Goal: Task Accomplishment & Management: Use online tool/utility

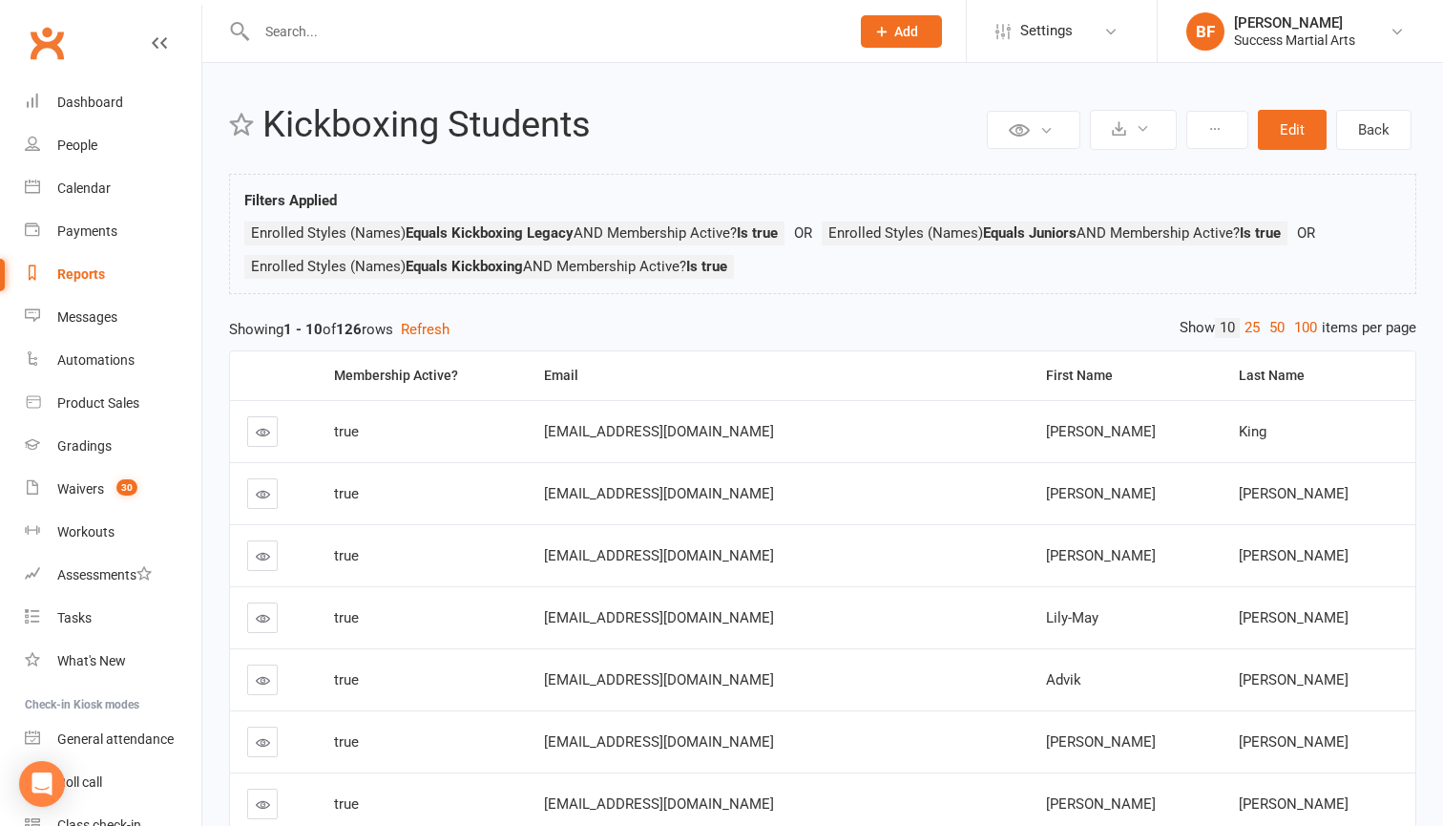
click at [485, 5] on div at bounding box center [532, 31] width 607 height 62
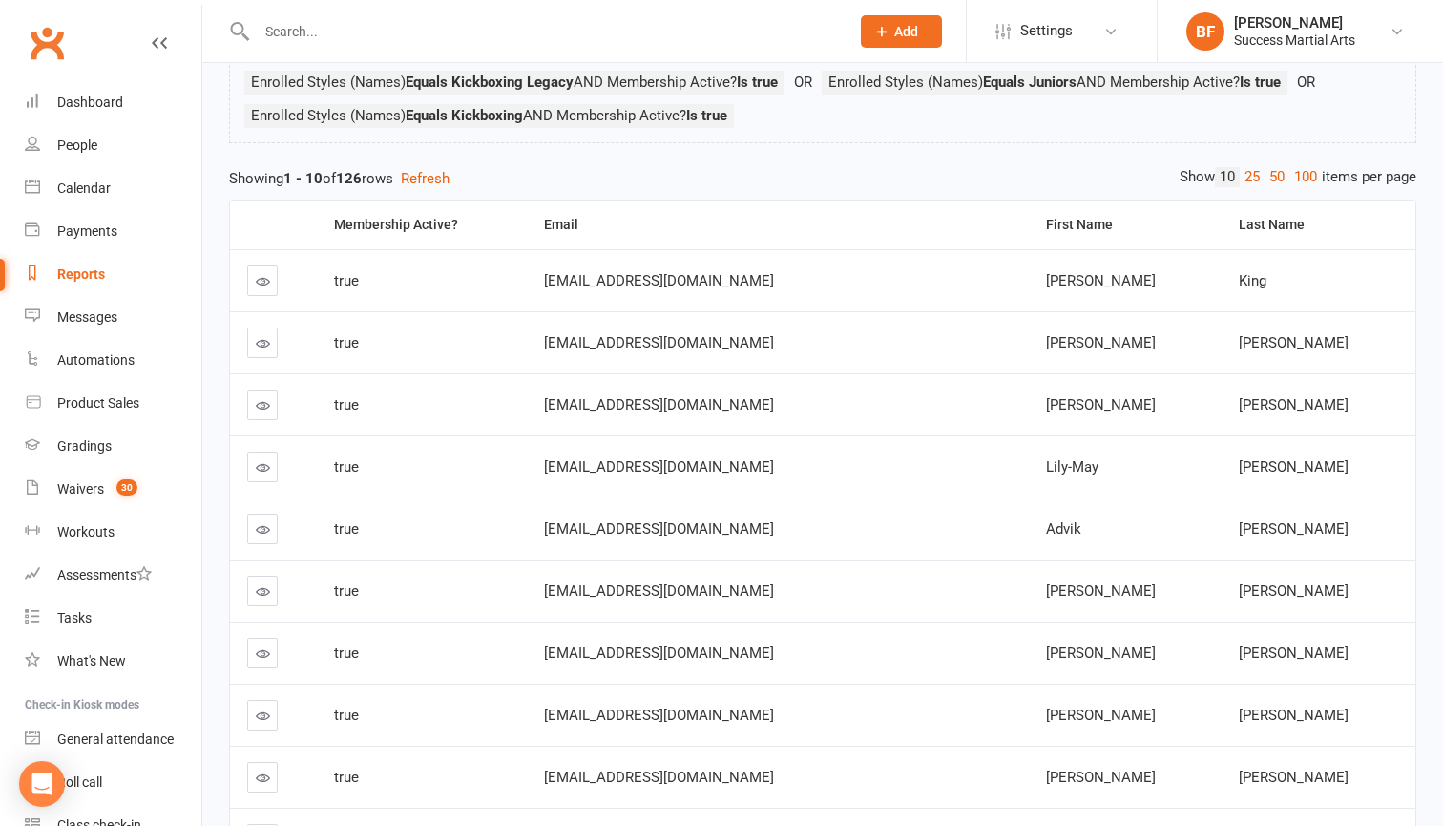
click at [94, 271] on div "Reports" at bounding box center [81, 273] width 48 height 15
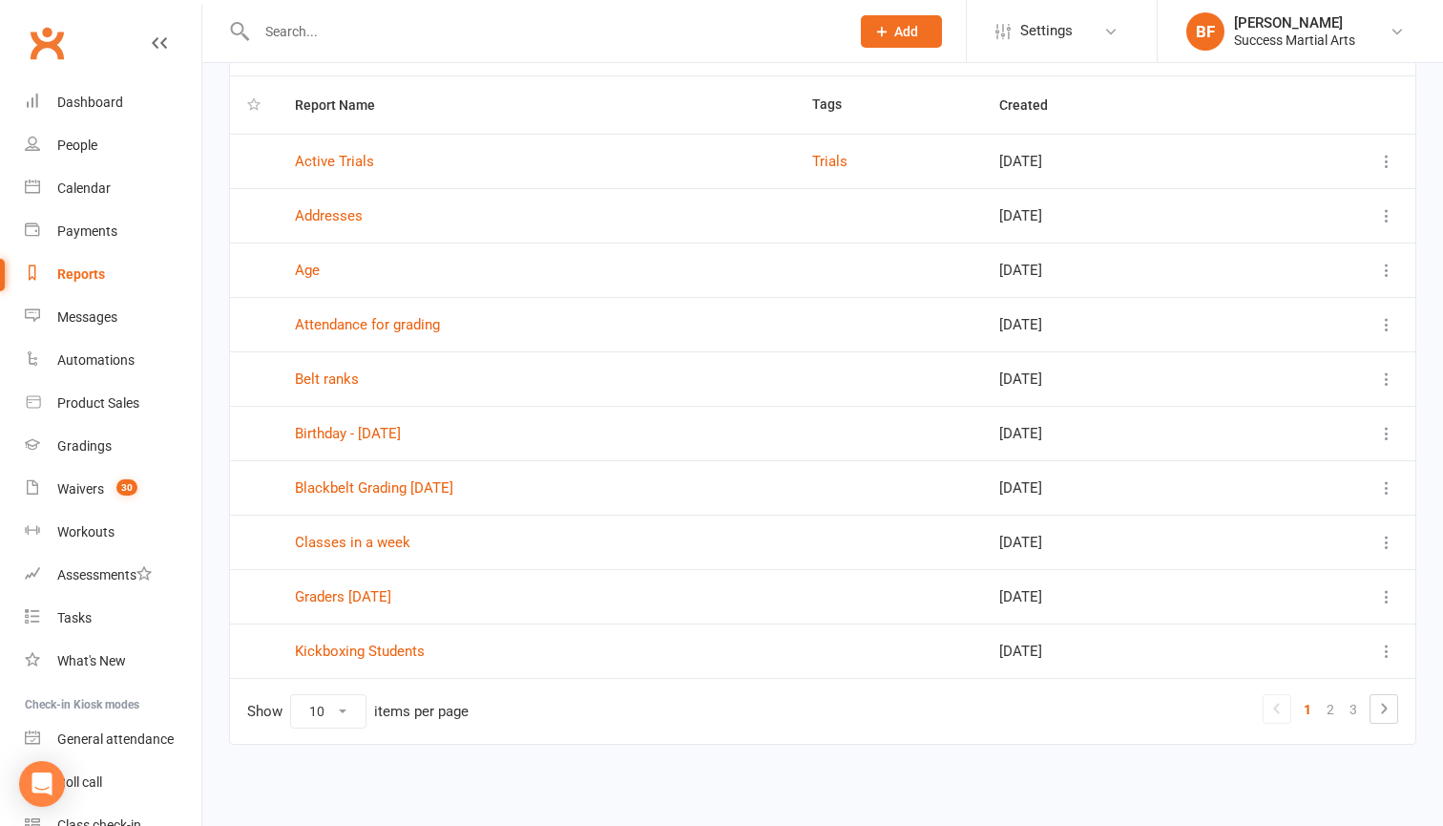
scroll to position [142, 0]
click at [387, 534] on link "Classes in a week" at bounding box center [352, 542] width 115 height 17
click at [1379, 697] on icon at bounding box center [1384, 708] width 23 height 23
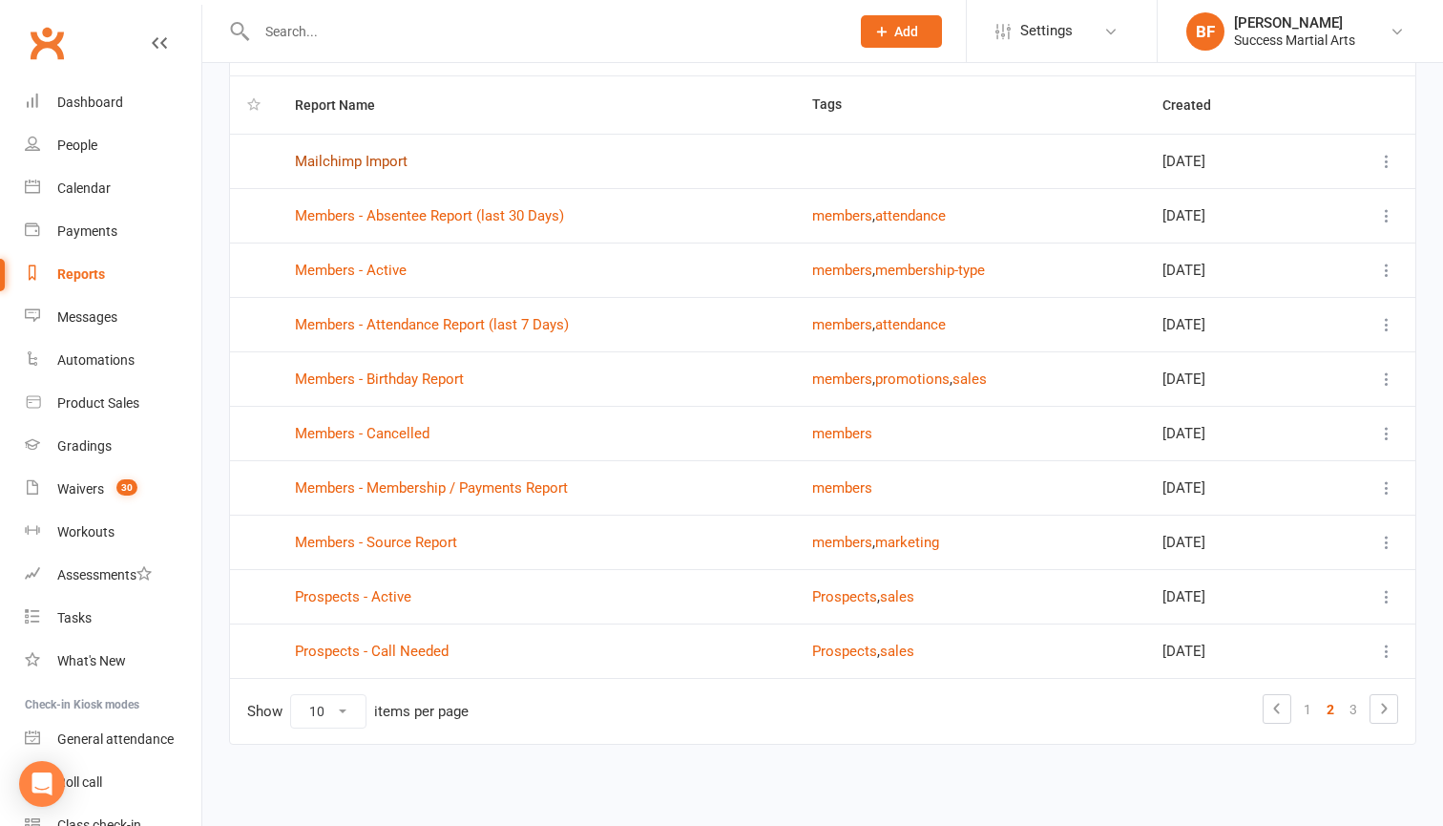
click at [360, 153] on link "Mailchimp Import" at bounding box center [351, 161] width 113 height 17
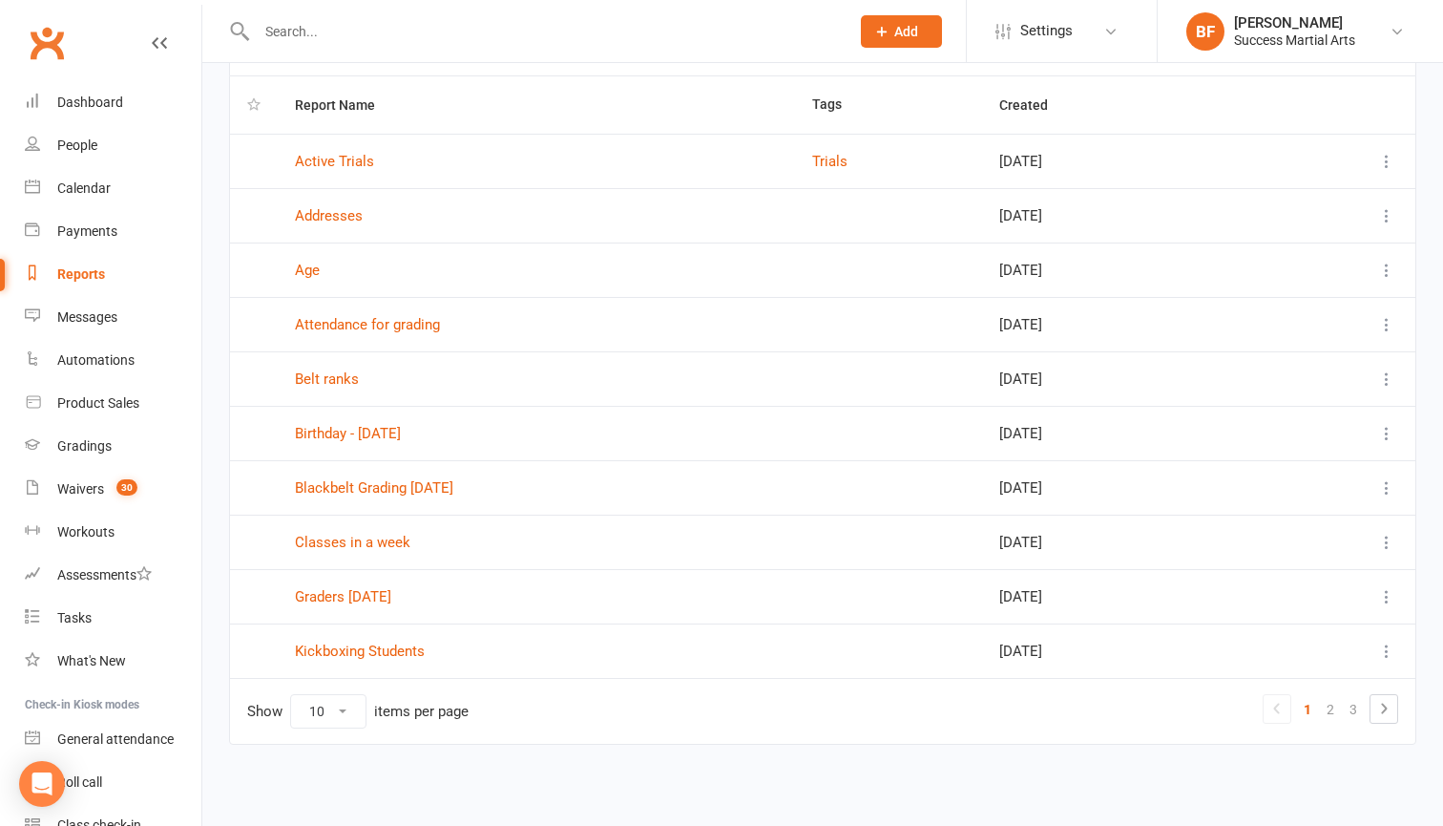
scroll to position [142, 0]
click at [1346, 696] on link "3" at bounding box center [1353, 709] width 23 height 27
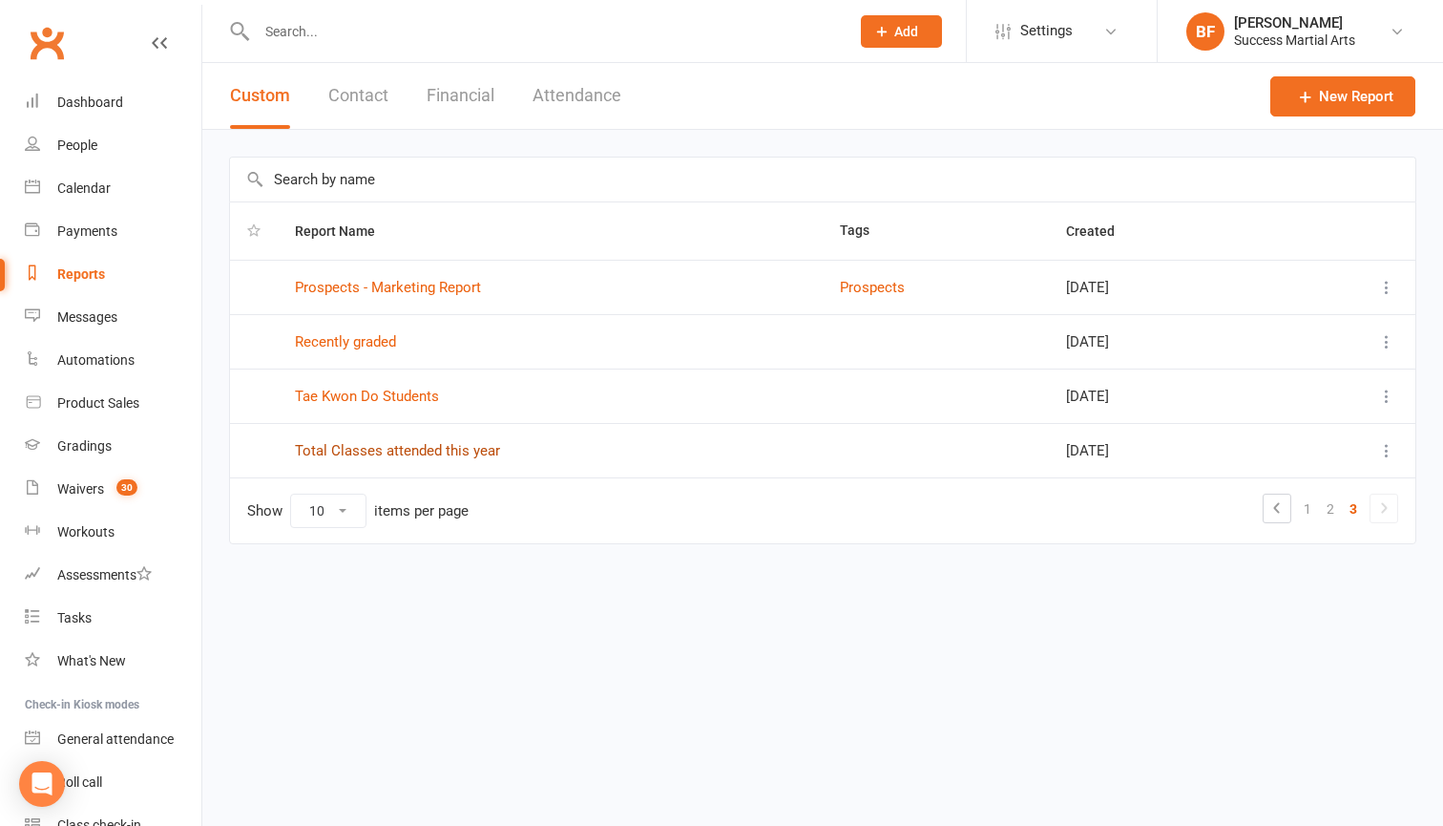
click at [472, 455] on link "Total Classes attended this year" at bounding box center [397, 450] width 205 height 17
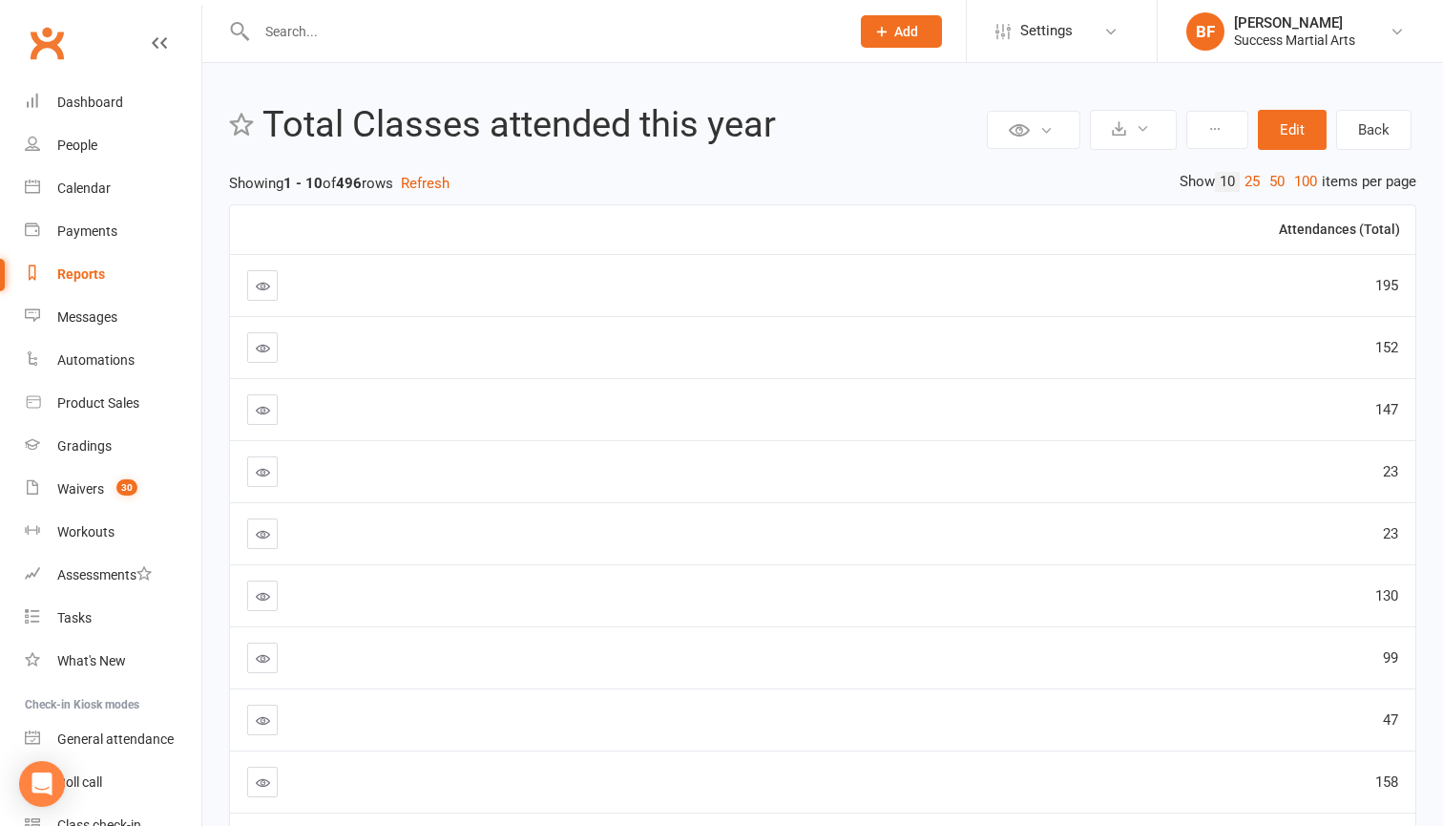
click at [258, 283] on icon at bounding box center [263, 286] width 14 height 14
click at [1288, 115] on button "Edit" at bounding box center [1292, 130] width 69 height 40
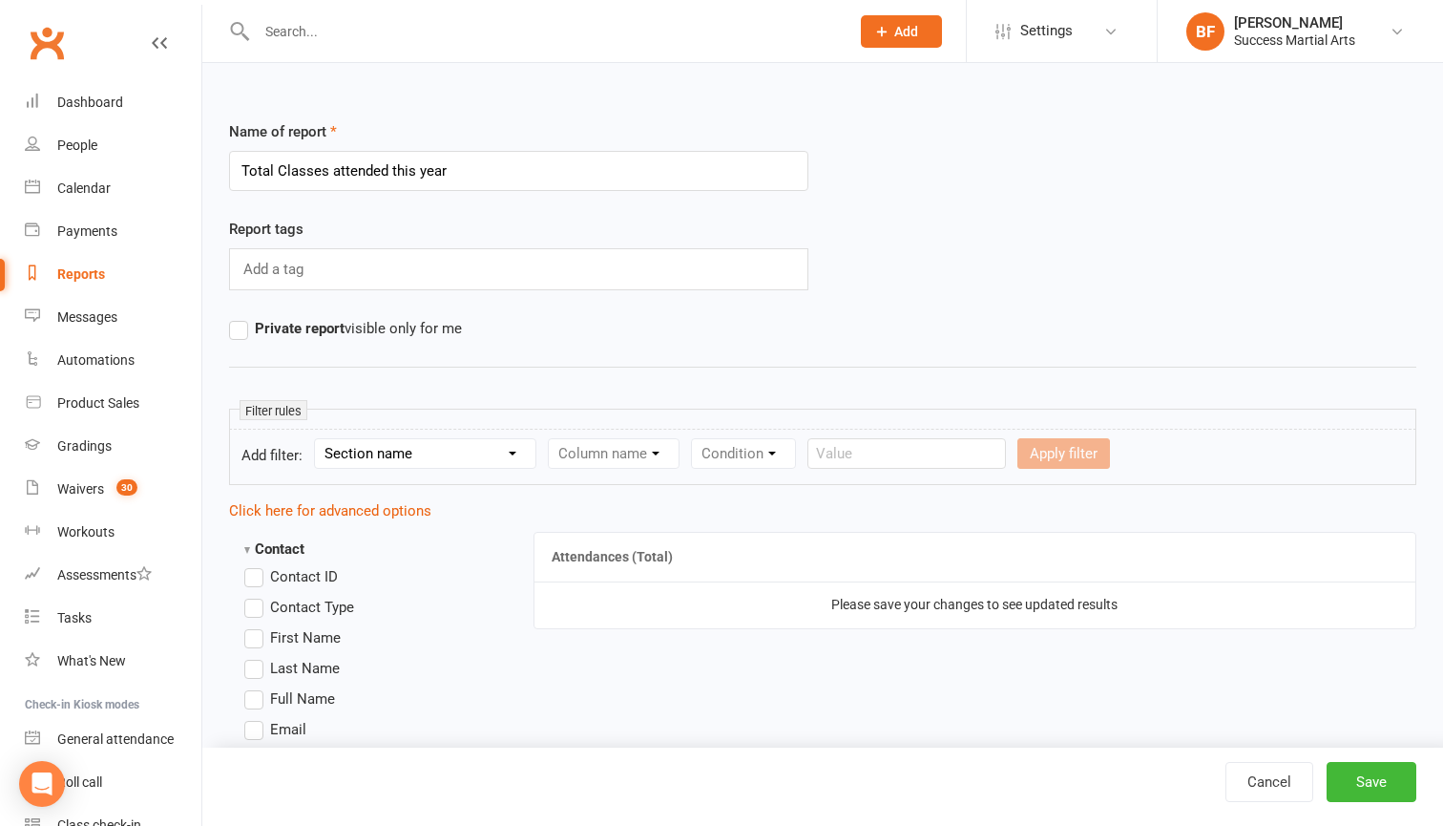
select select "1"
select select "7"
select select "2"
click at [1153, 459] on input "number" at bounding box center [1145, 453] width 91 height 31
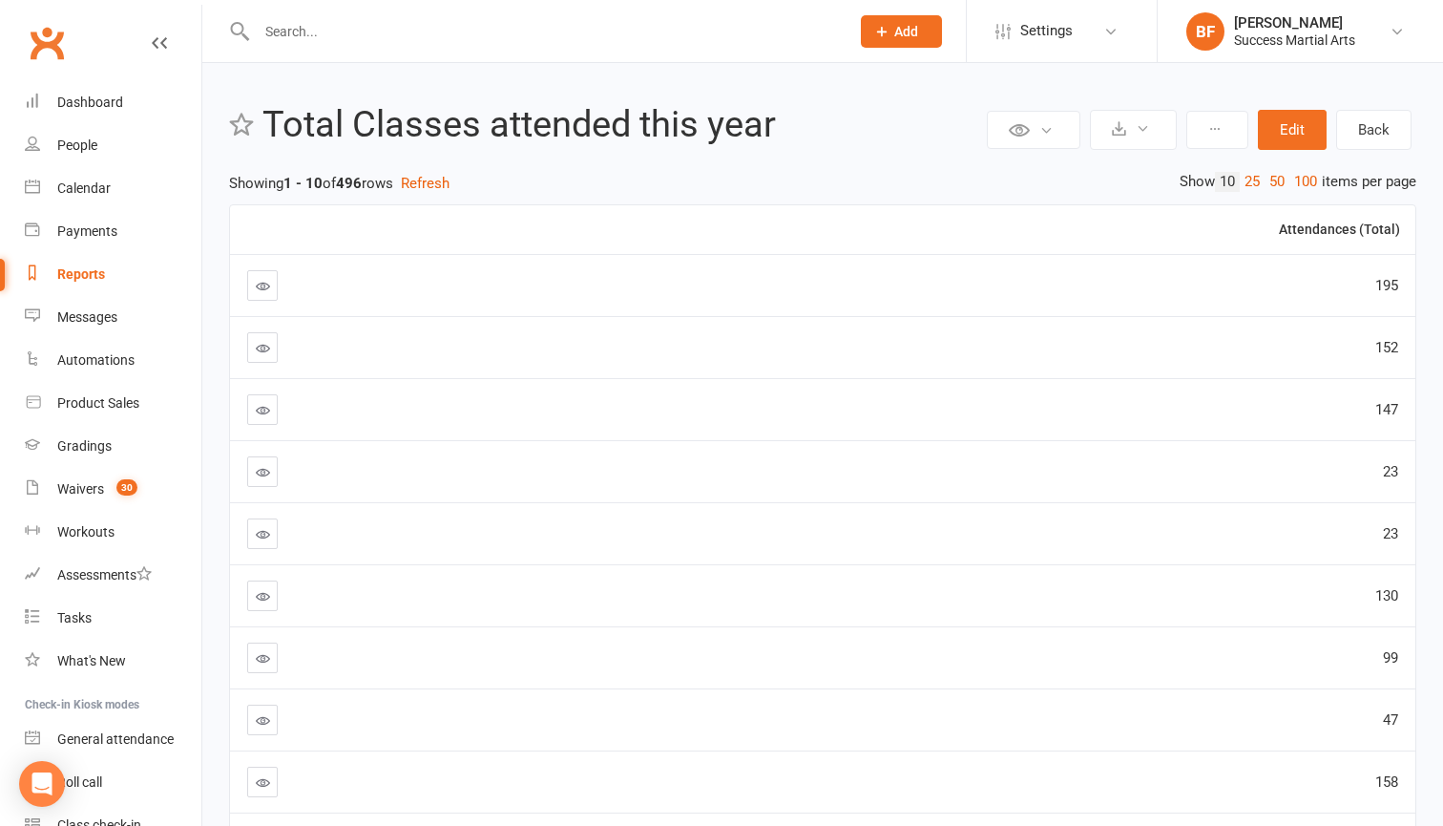
click at [84, 270] on div "Reports" at bounding box center [81, 273] width 48 height 15
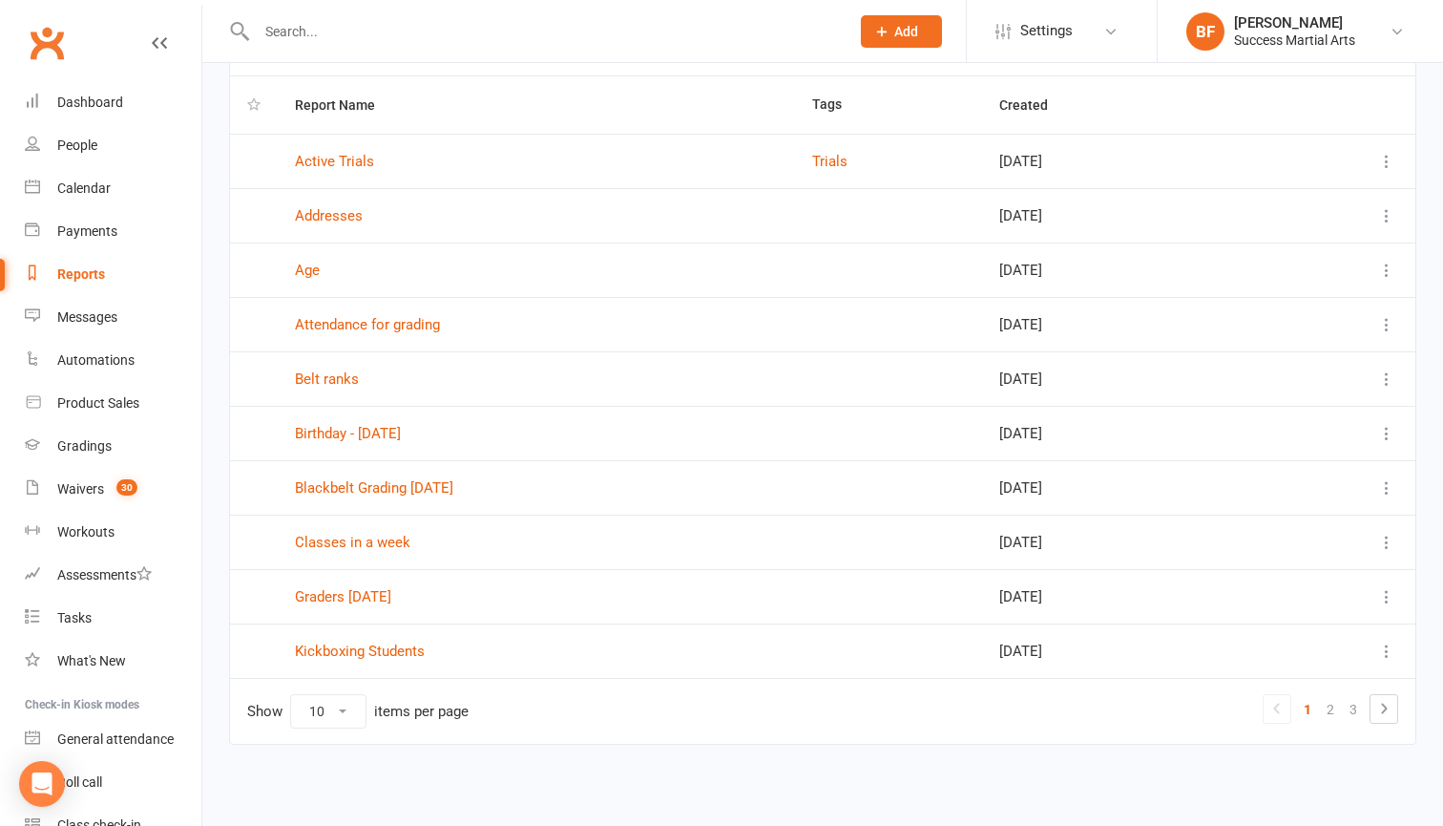
scroll to position [142, 0]
click at [1355, 696] on link "3" at bounding box center [1353, 709] width 23 height 27
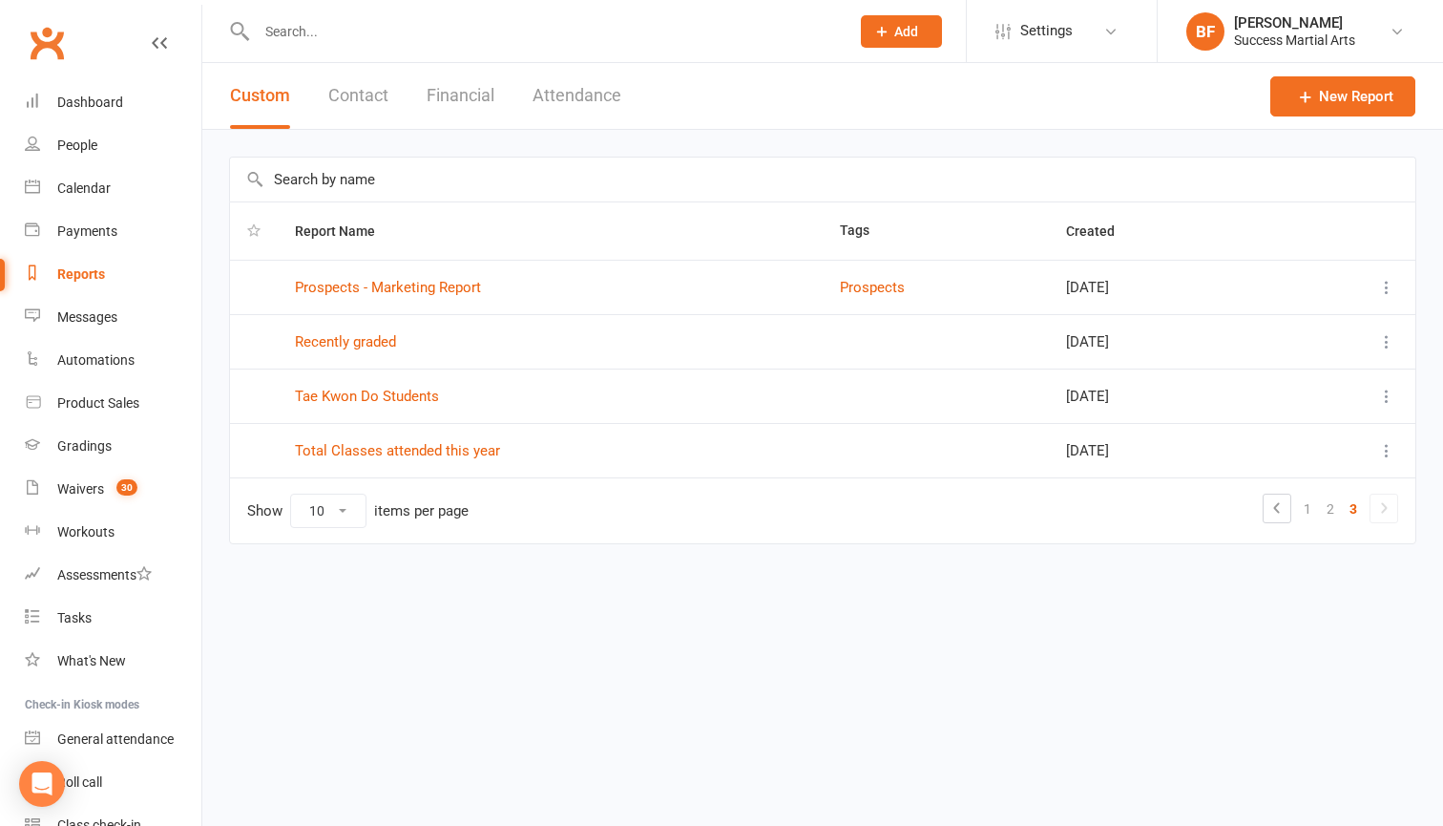
scroll to position [0, 0]
click at [470, 451] on link "Total Classes attended this year" at bounding box center [397, 450] width 205 height 17
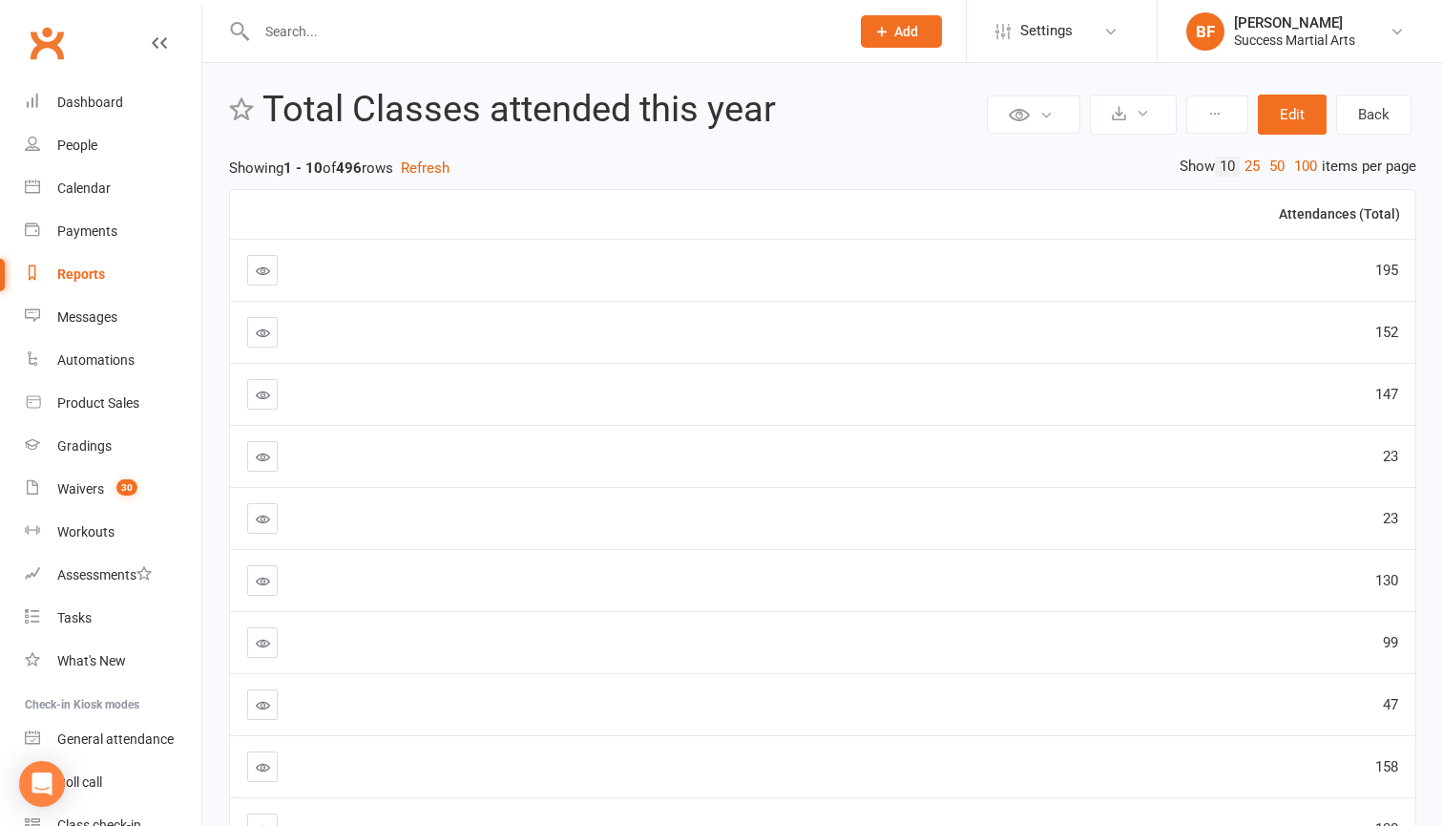
scroll to position [27, 0]
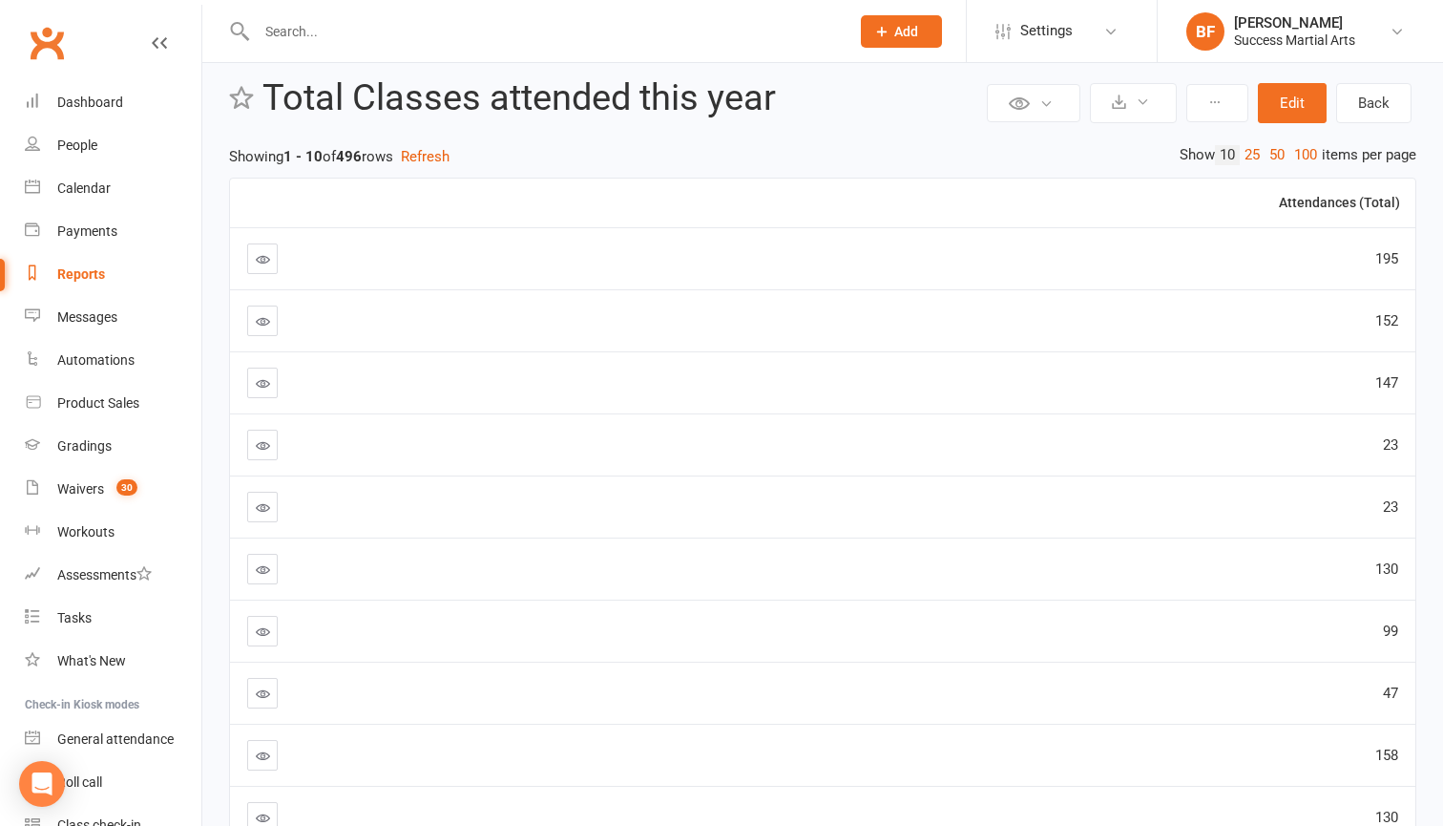
click at [272, 508] on link at bounding box center [262, 507] width 31 height 31
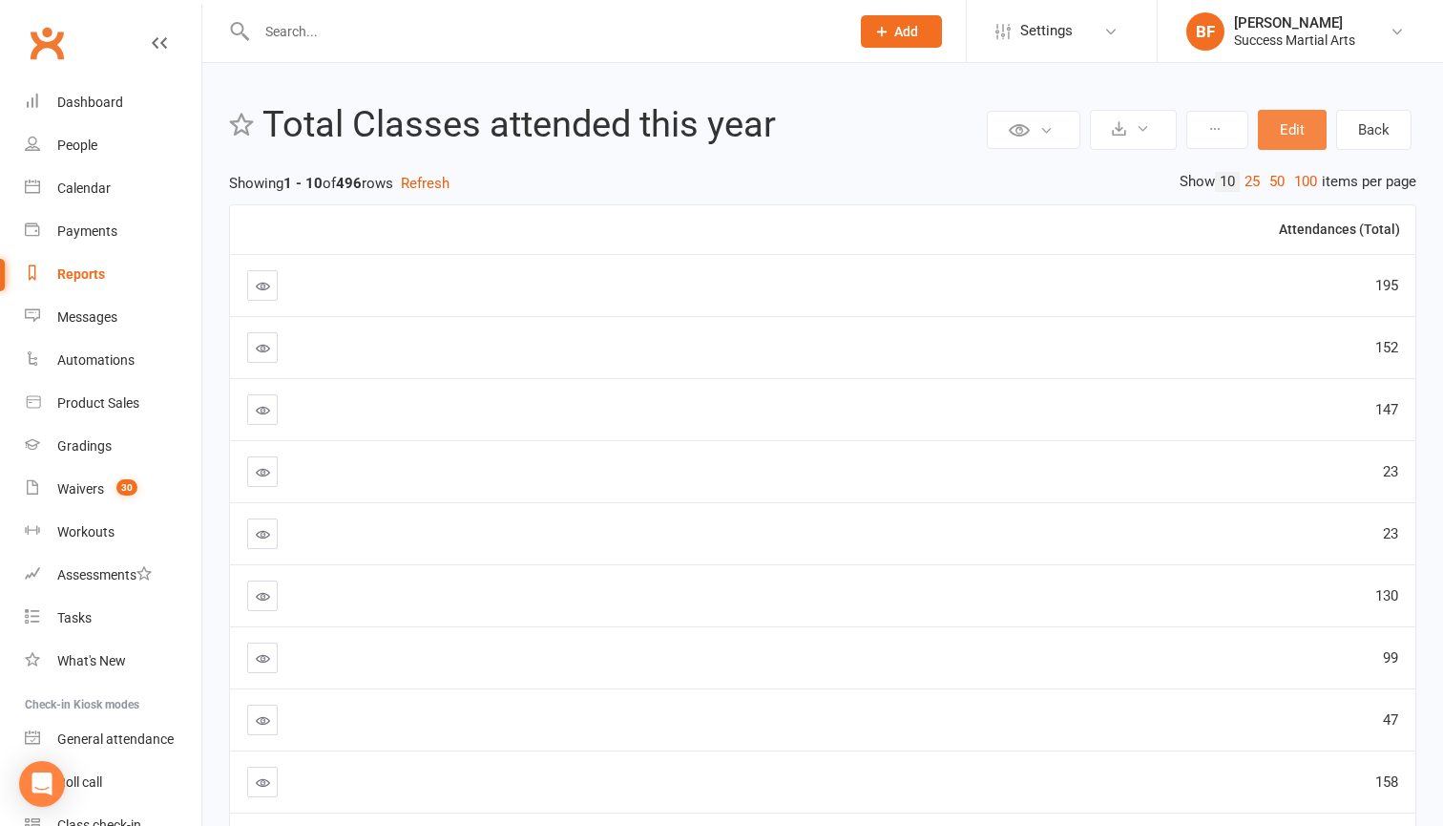
click at [1297, 136] on button "Edit" at bounding box center [1292, 130] width 69 height 40
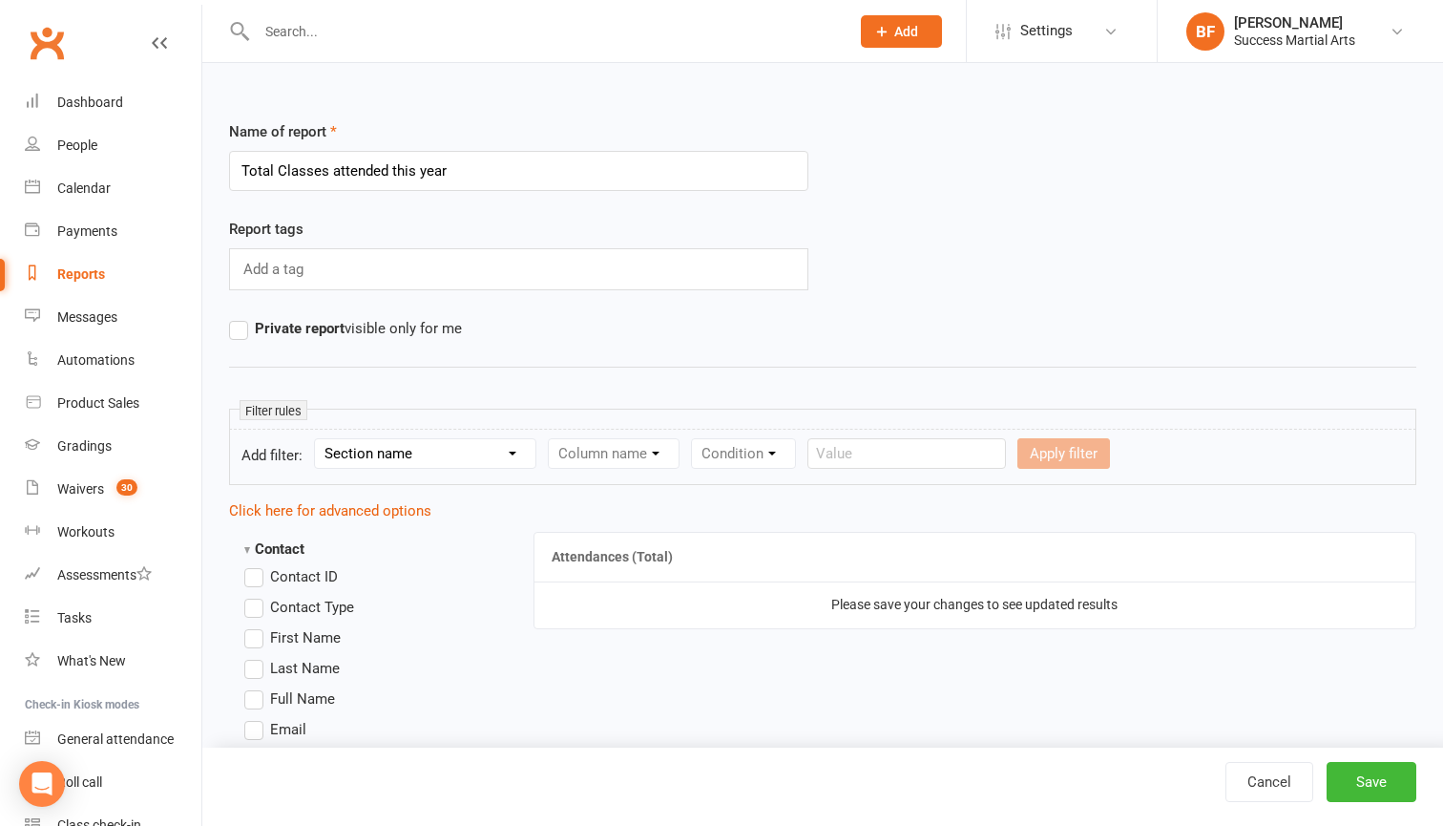
select select "10"
select select "29"
select select "0"
select select "true"
click at [1381, 782] on button "Save" at bounding box center [1372, 782] width 90 height 40
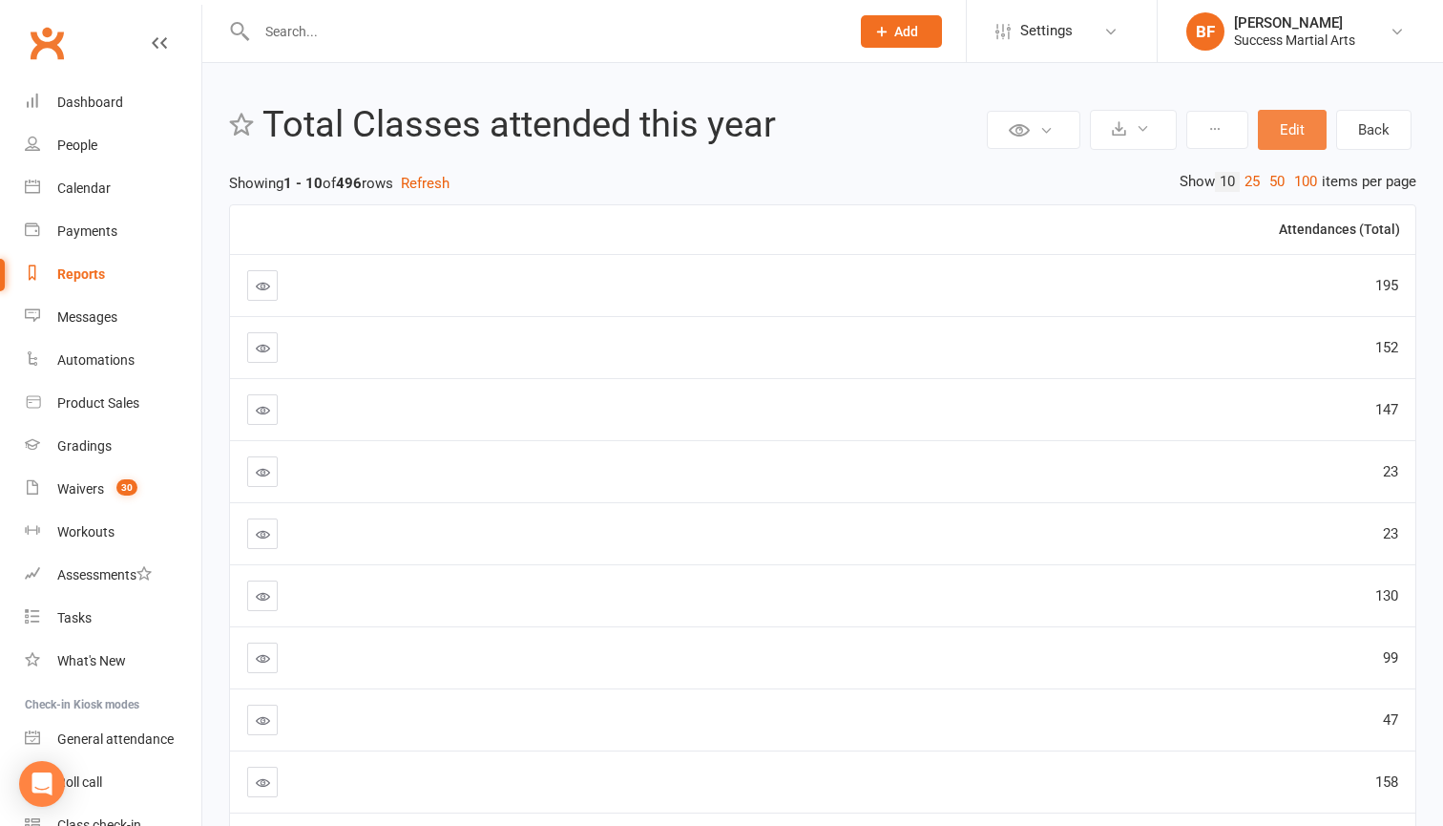
click at [1286, 132] on button "Edit" at bounding box center [1292, 130] width 69 height 40
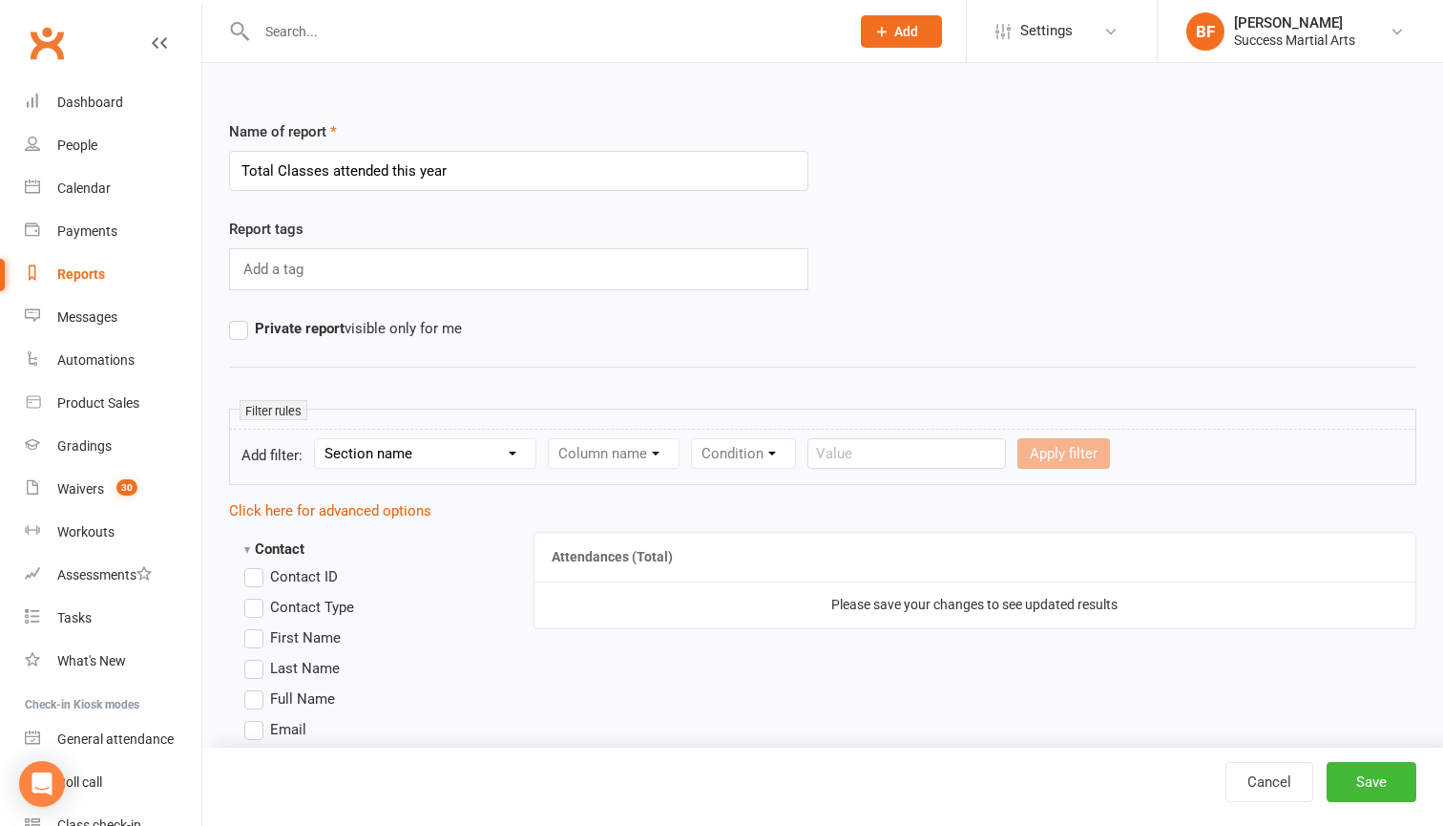
select select "1"
select select "5"
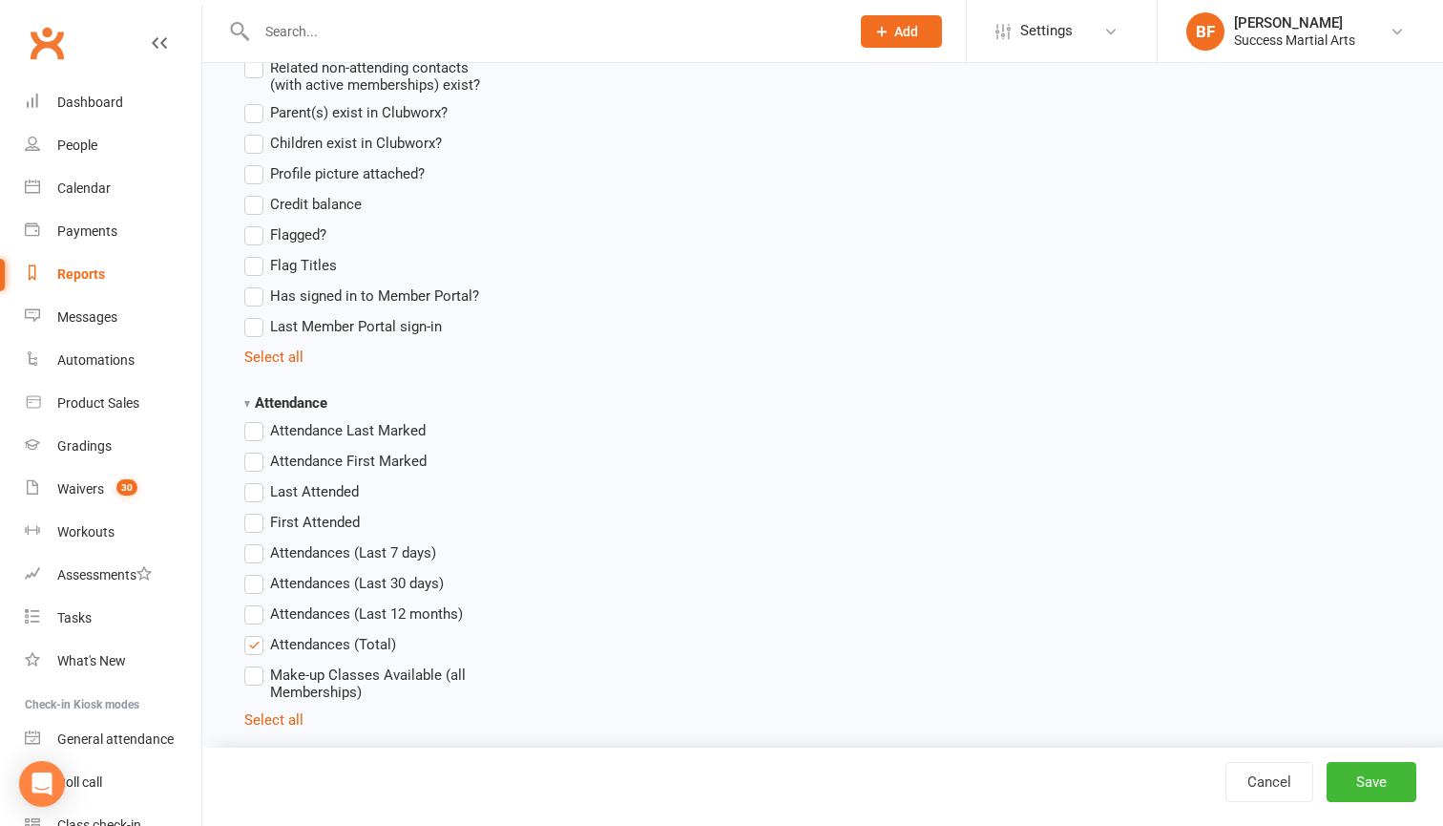
scroll to position [1844, 0]
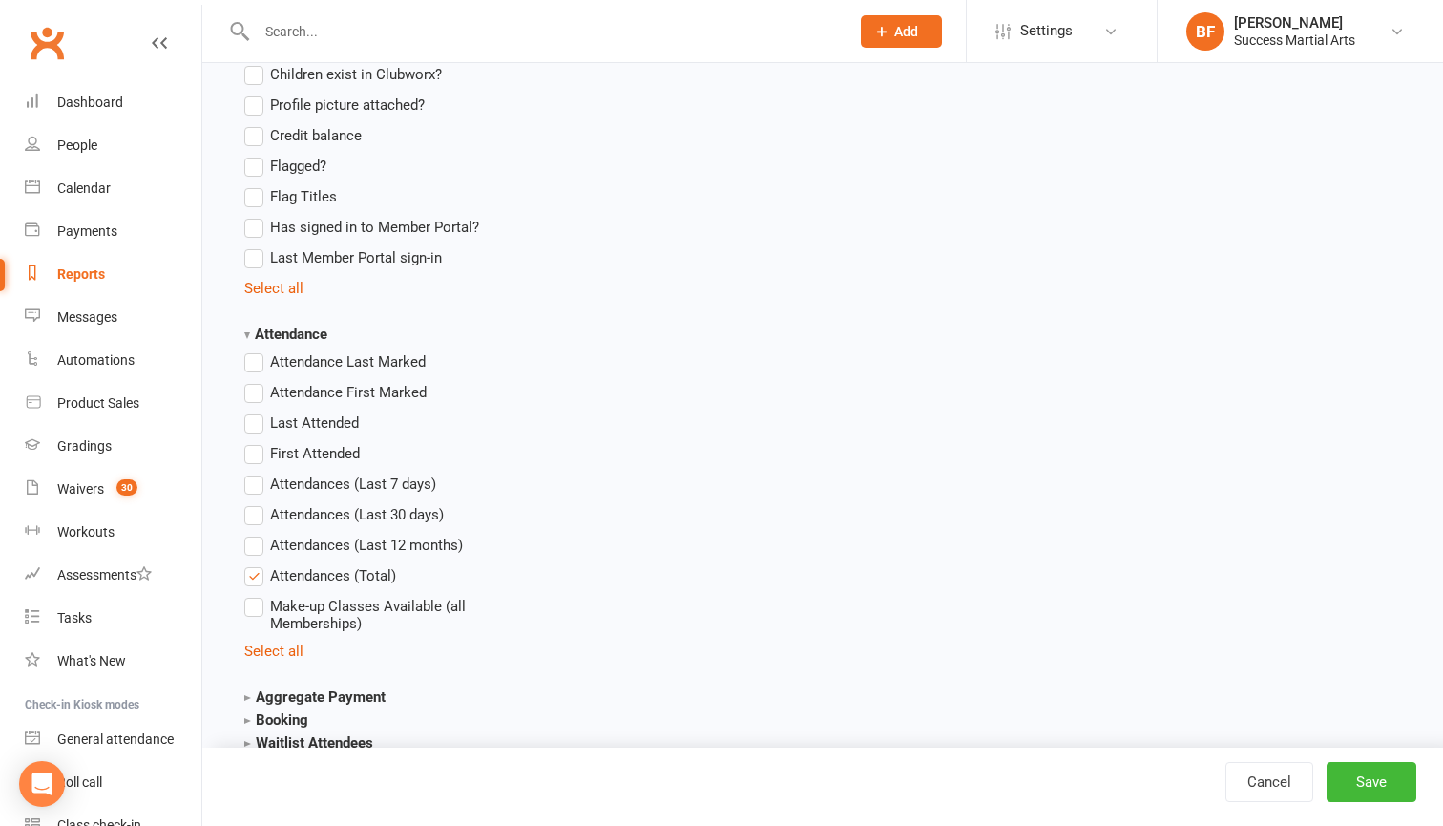
click at [256, 570] on label "Attendances (Total)" at bounding box center [320, 575] width 152 height 23
click at [256, 564] on input "Attendances (Total)" at bounding box center [250, 564] width 12 height 0
click at [258, 522] on label "Attendances (Last 30 days)" at bounding box center [343, 514] width 199 height 23
click at [257, 503] on input "Attendances (Last 30 days)" at bounding box center [250, 503] width 12 height 0
click at [258, 522] on label "Attendances (Last 30 days)" at bounding box center [343, 514] width 199 height 23
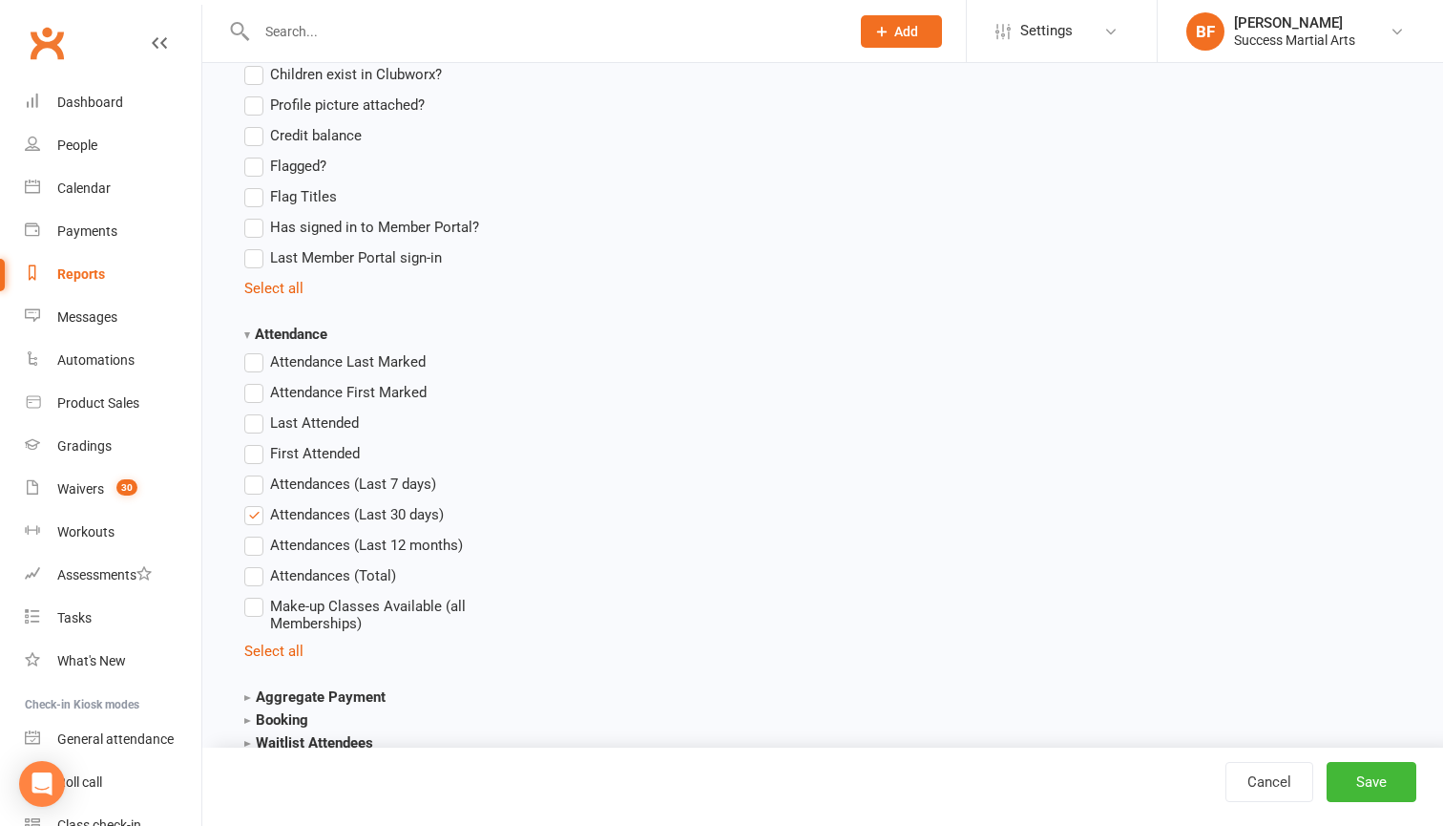
click at [257, 503] on input "Attendances (Last 30 days)" at bounding box center [250, 503] width 12 height 0
click at [258, 537] on label "Attendances (Last 12 months)" at bounding box center [353, 545] width 219 height 23
click at [257, 534] on input "Attendances (Last 12 months)" at bounding box center [250, 534] width 12 height 0
click at [1339, 773] on button "Save" at bounding box center [1372, 782] width 90 height 40
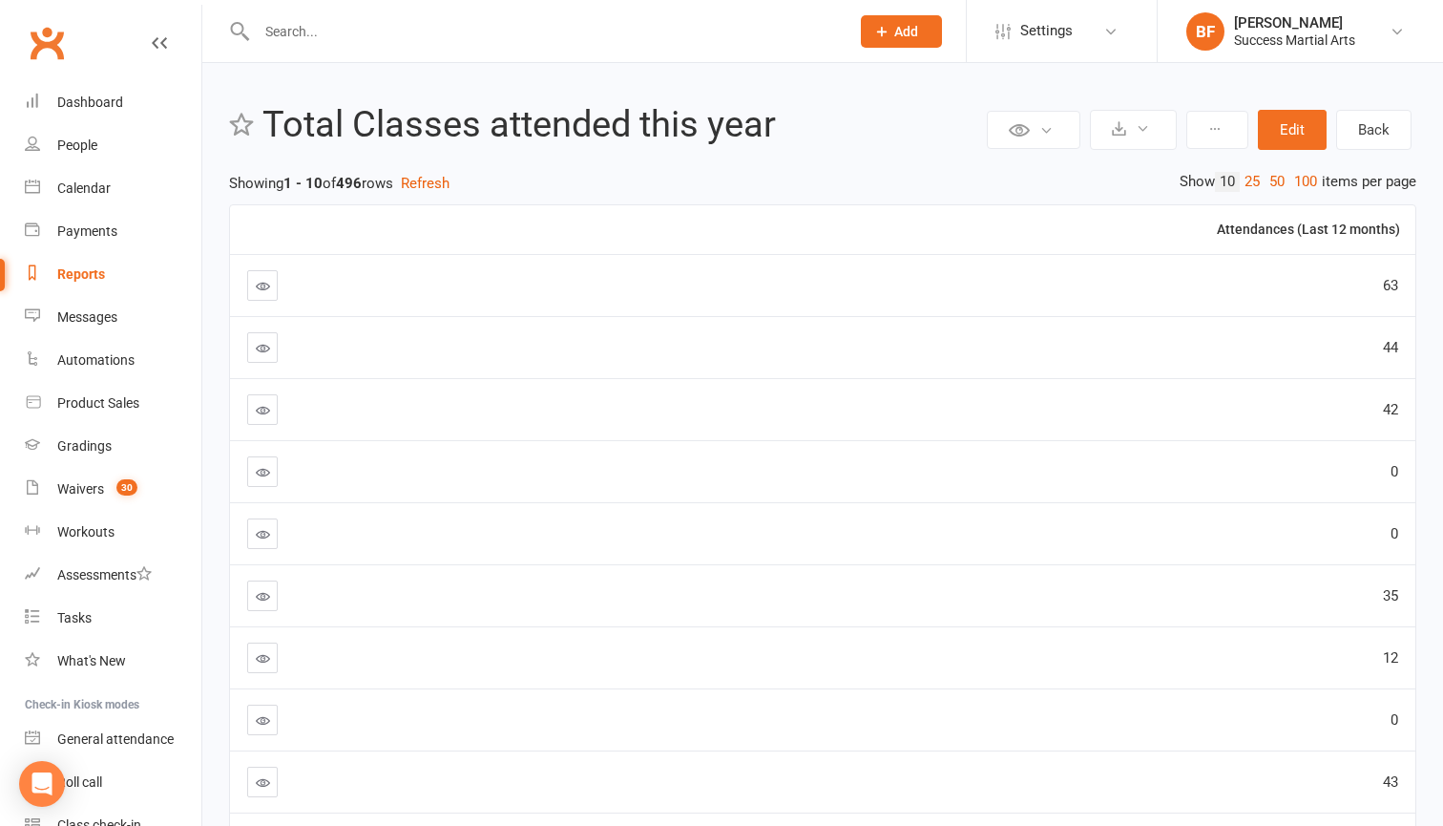
click at [265, 296] on link at bounding box center [262, 285] width 31 height 31
click at [47, 780] on icon "Open Intercom Messenger" at bounding box center [42, 783] width 22 height 25
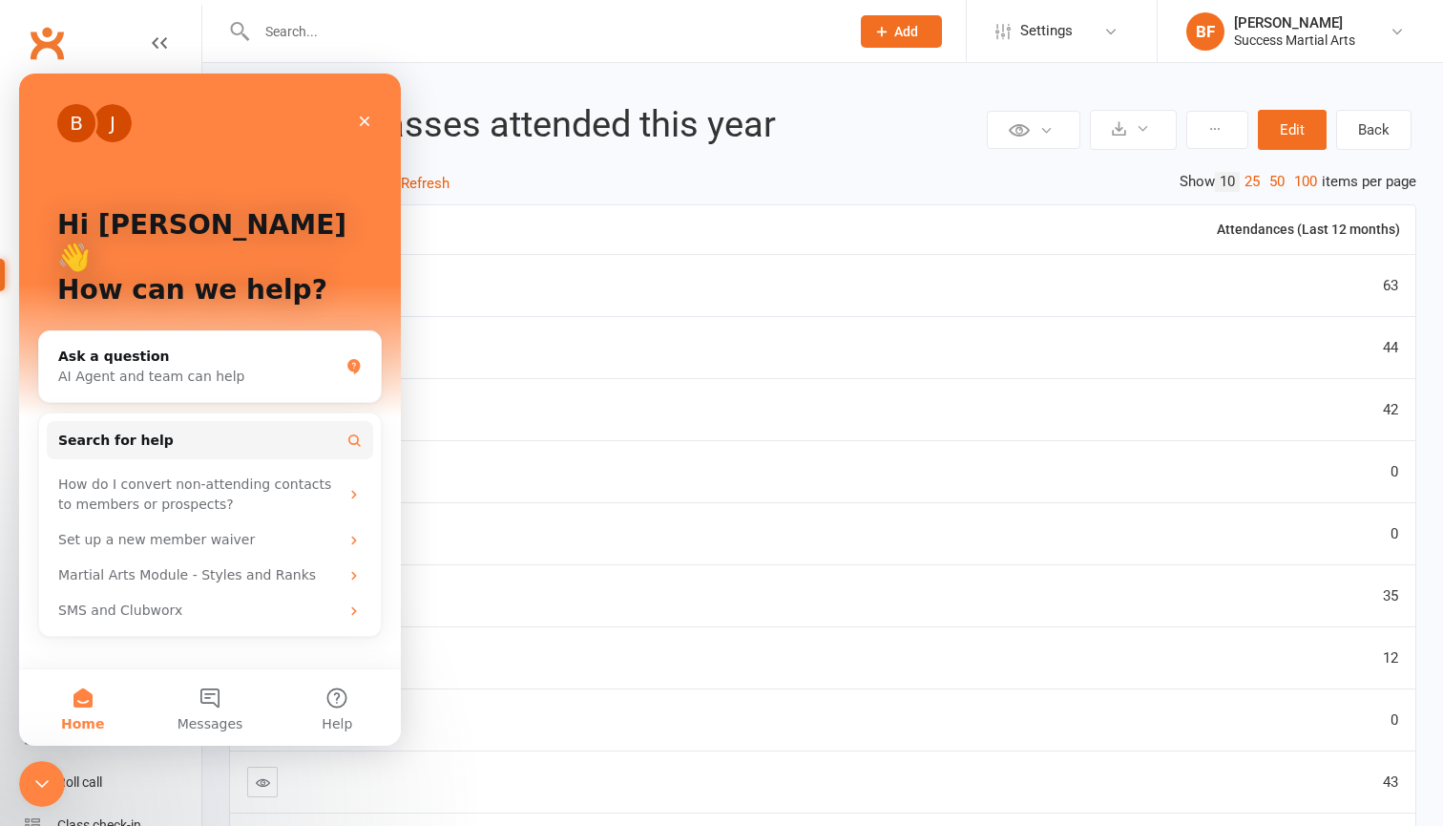
click at [539, 99] on div "Private Report Only visible by me Public Report Visible to everyone Export to C…" at bounding box center [822, 530] width 1241 height 935
click at [364, 118] on icon "Close" at bounding box center [364, 121] width 15 height 15
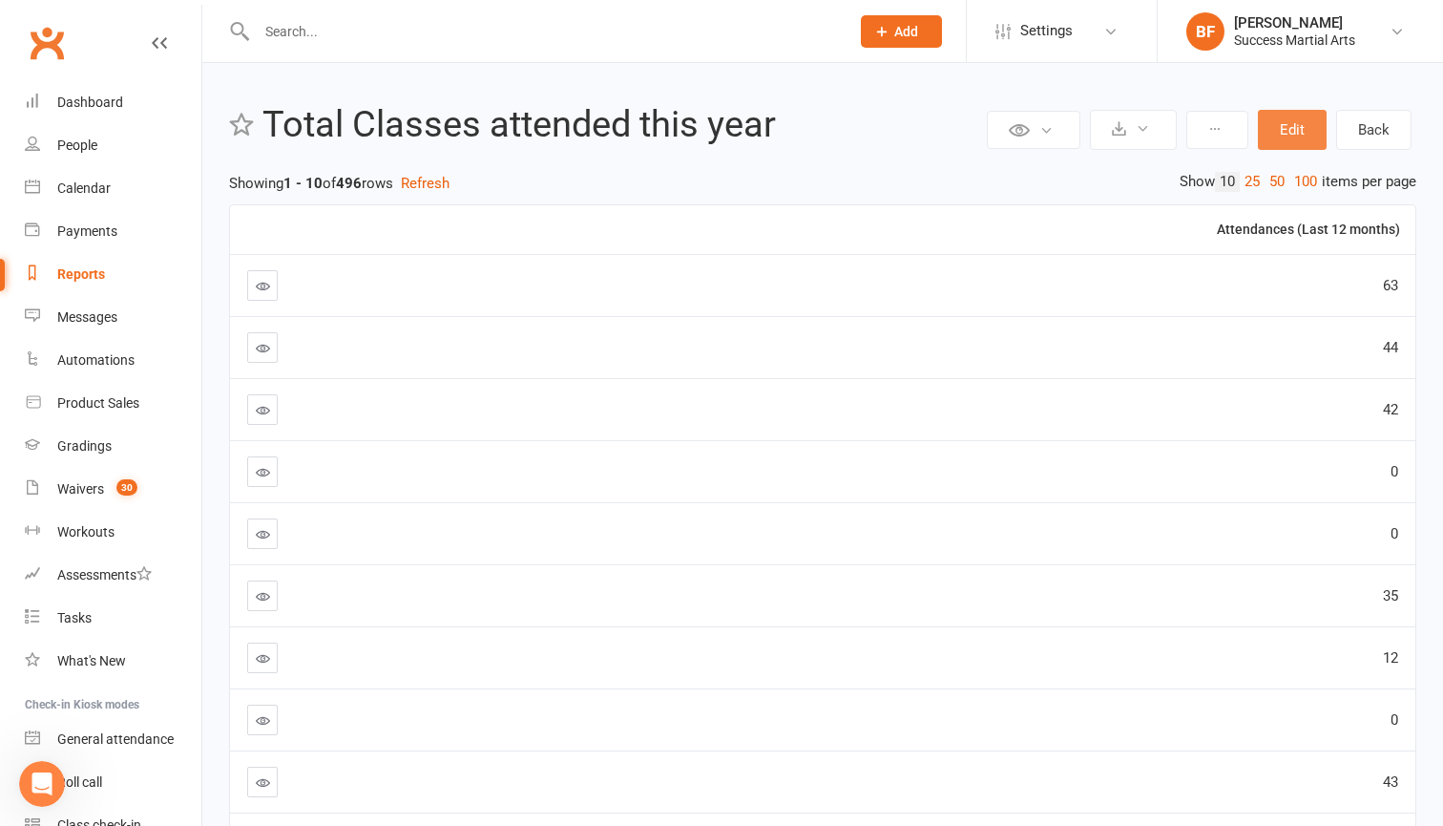
click at [1265, 139] on button "Edit" at bounding box center [1292, 130] width 69 height 40
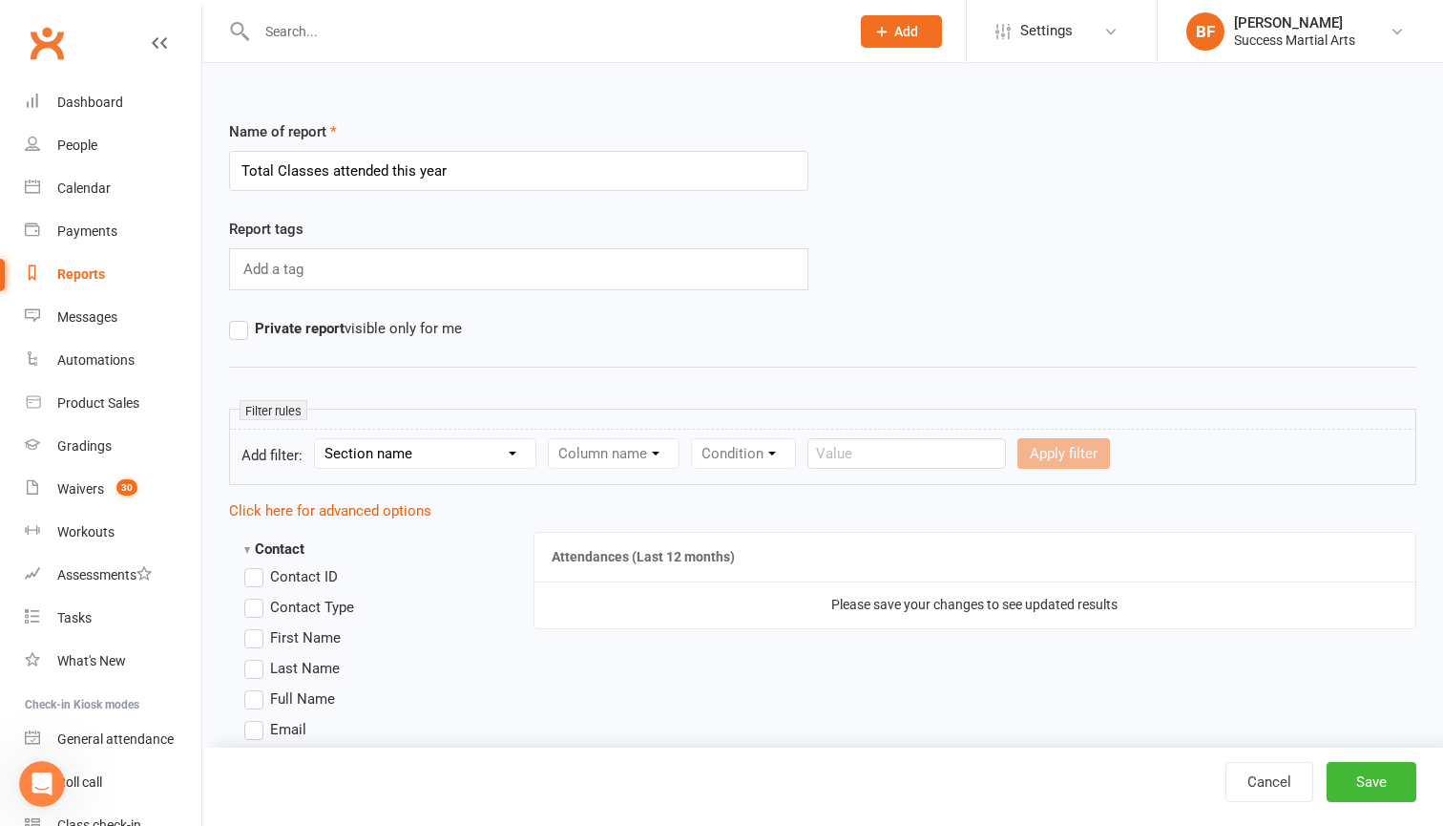
select select "10"
select select "29"
select select "0"
select select "true"
click at [1217, 465] on button "Apply filter" at bounding box center [1203, 453] width 93 height 31
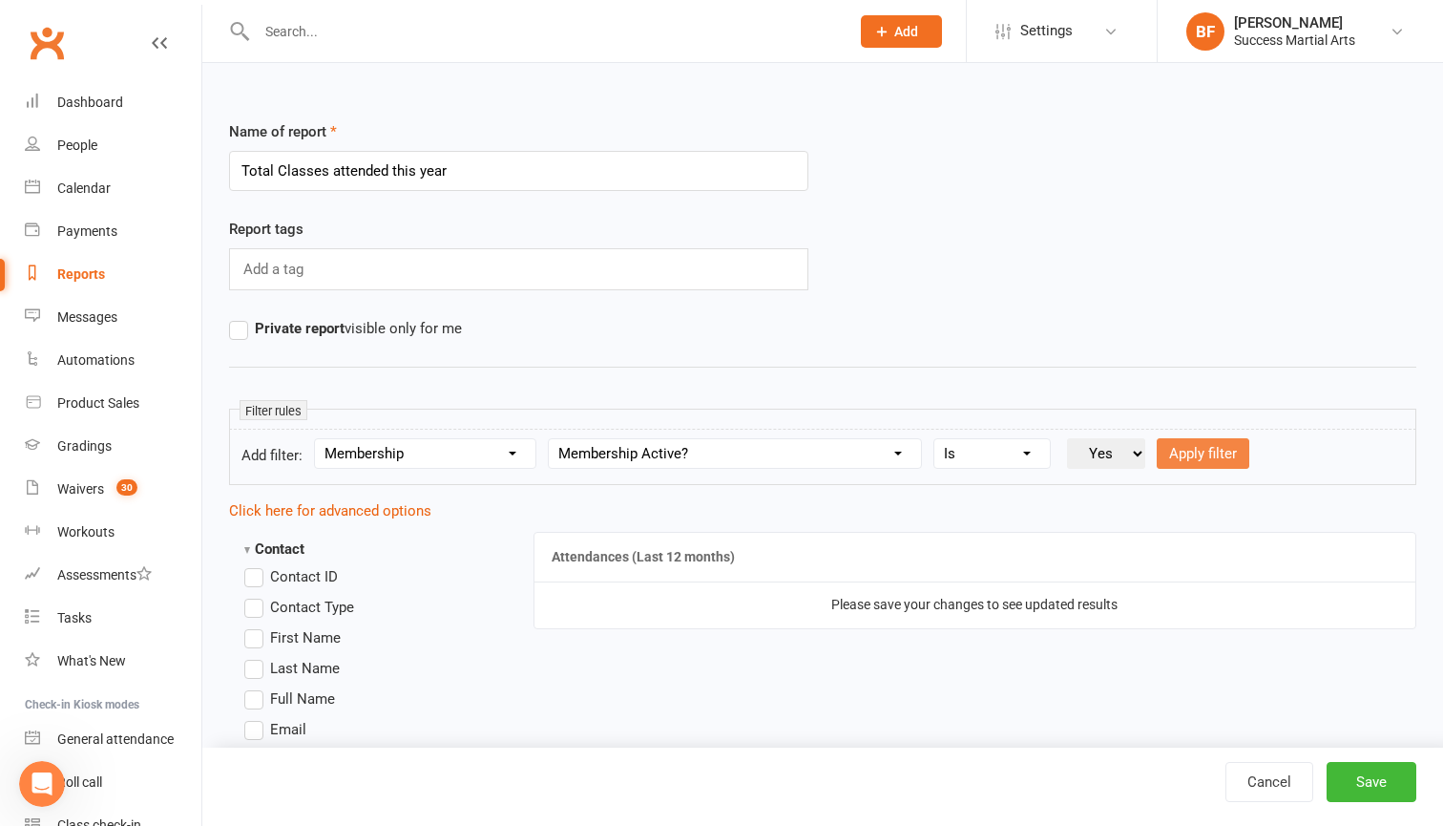
select select
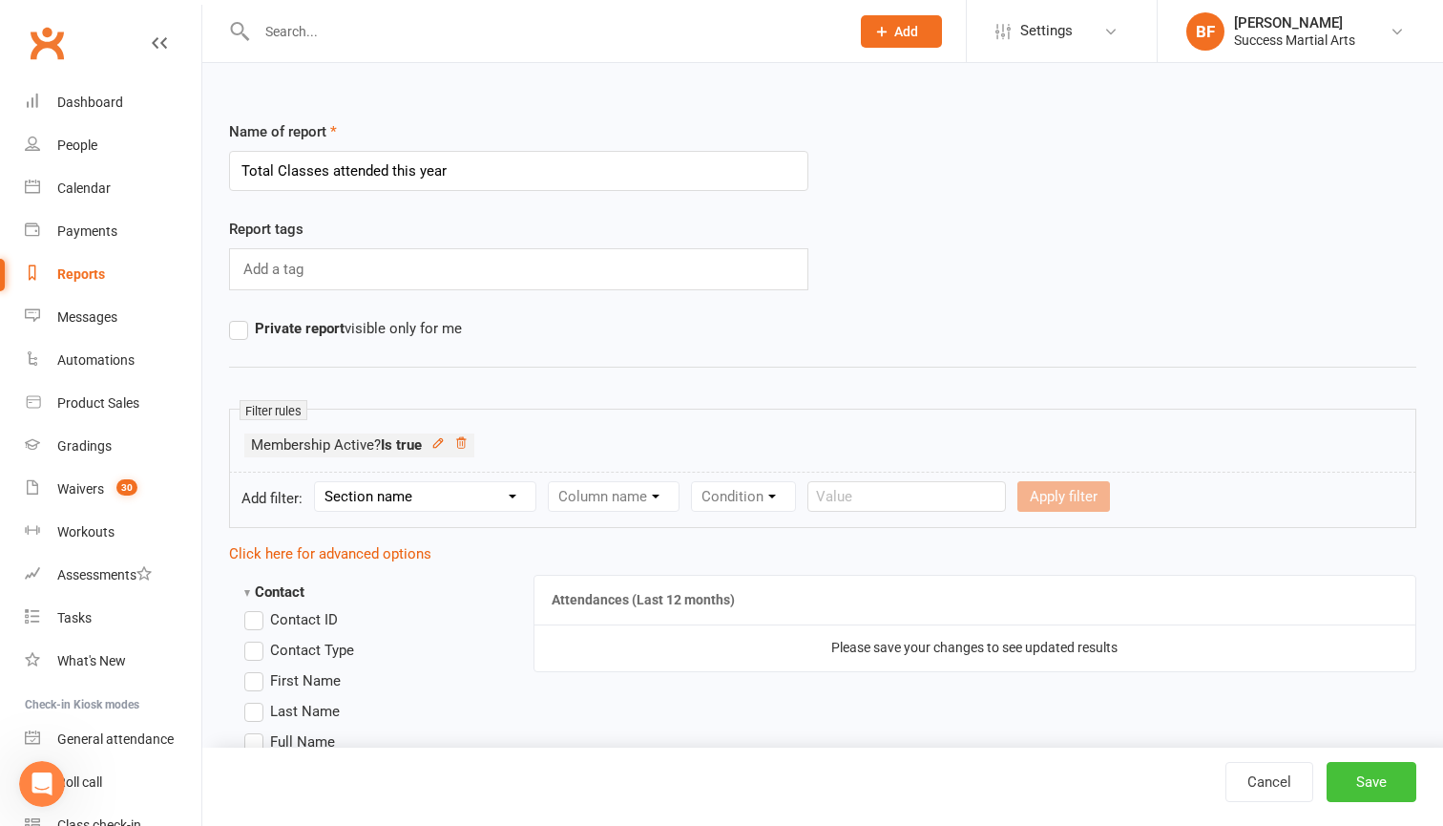
click at [1361, 782] on button "Save" at bounding box center [1372, 782] width 90 height 40
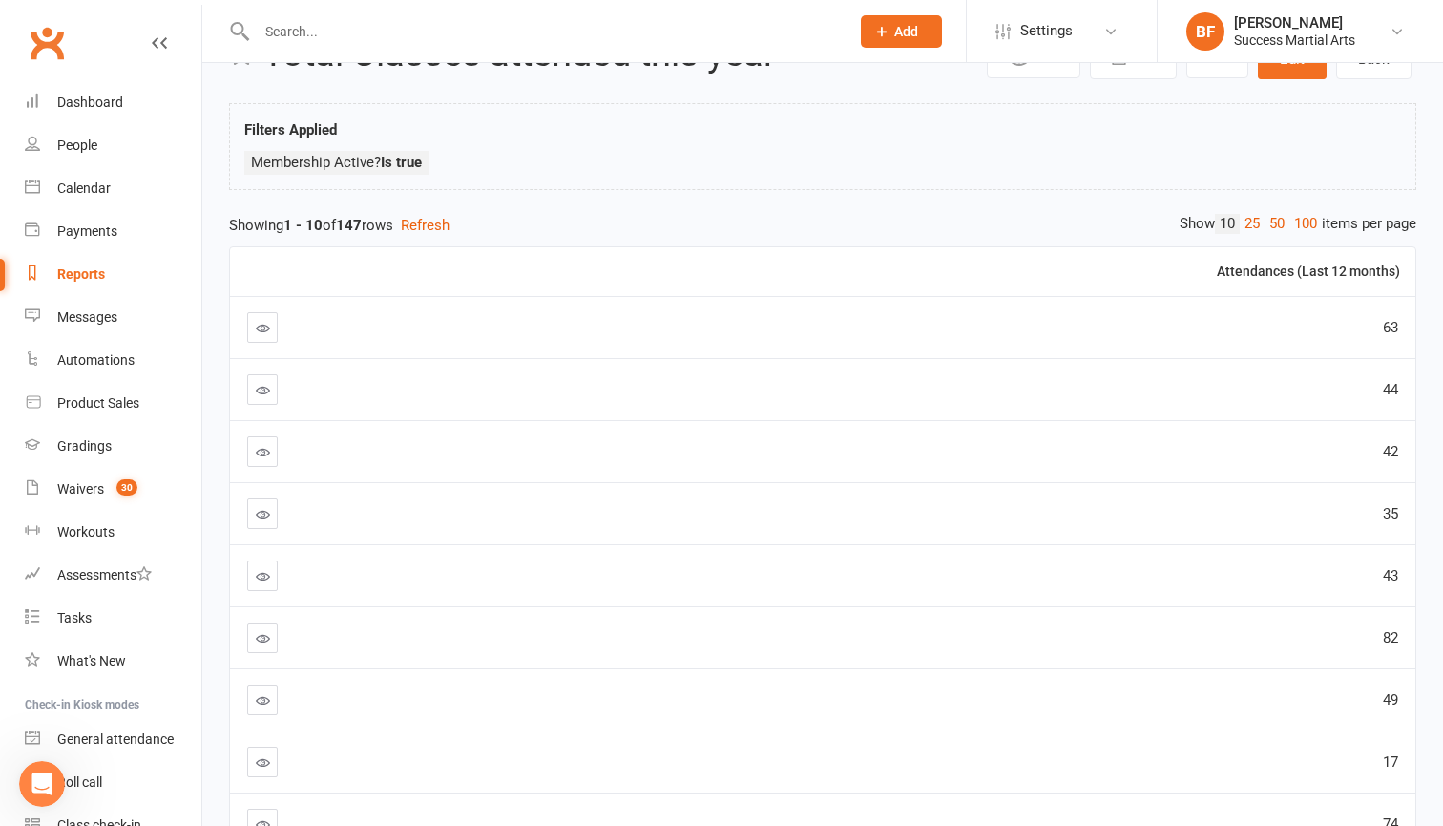
scroll to position [33, 0]
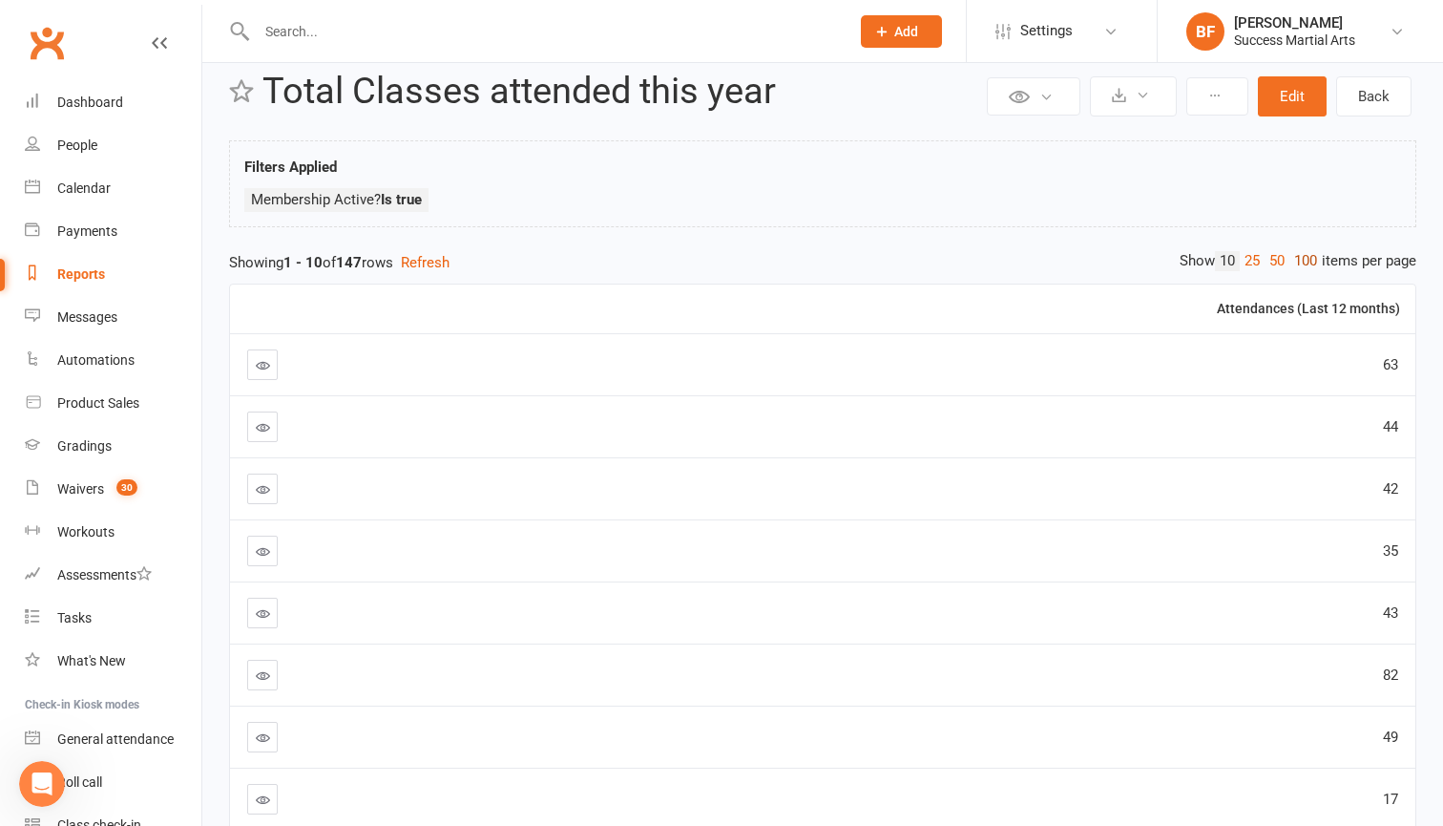
click at [1308, 264] on link "100" at bounding box center [1306, 261] width 32 height 20
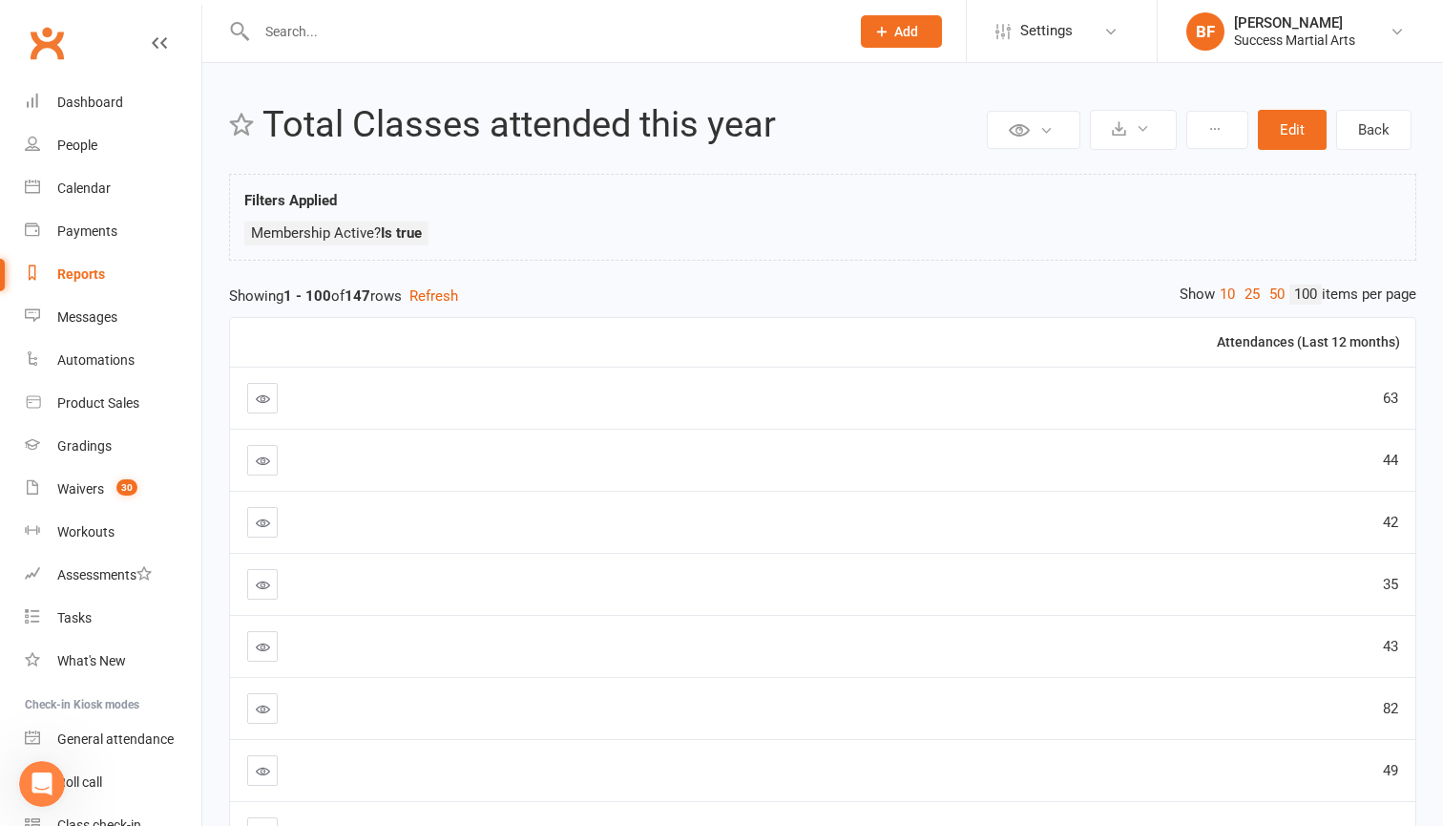
scroll to position [0, 0]
